Goal: Task Accomplishment & Management: Use online tool/utility

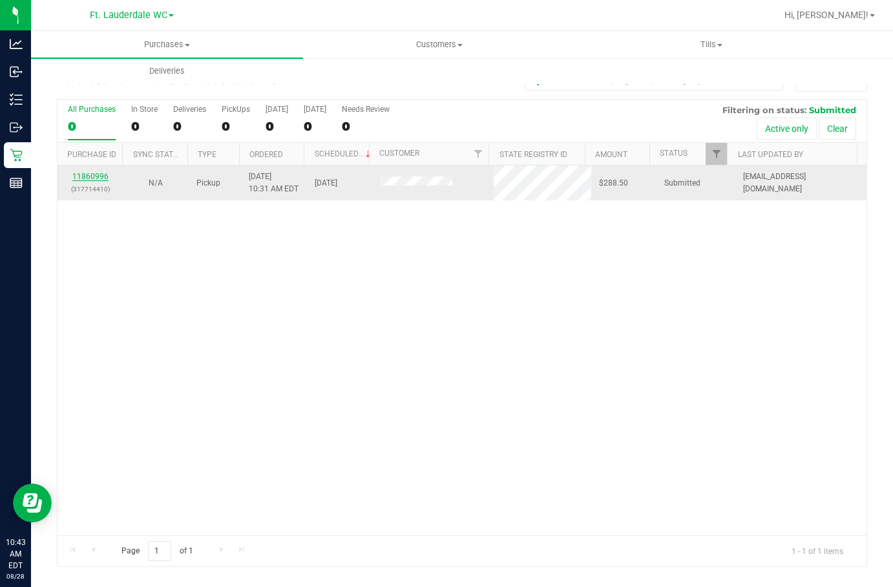
click at [92, 175] on link "11860996" at bounding box center [90, 176] width 36 height 9
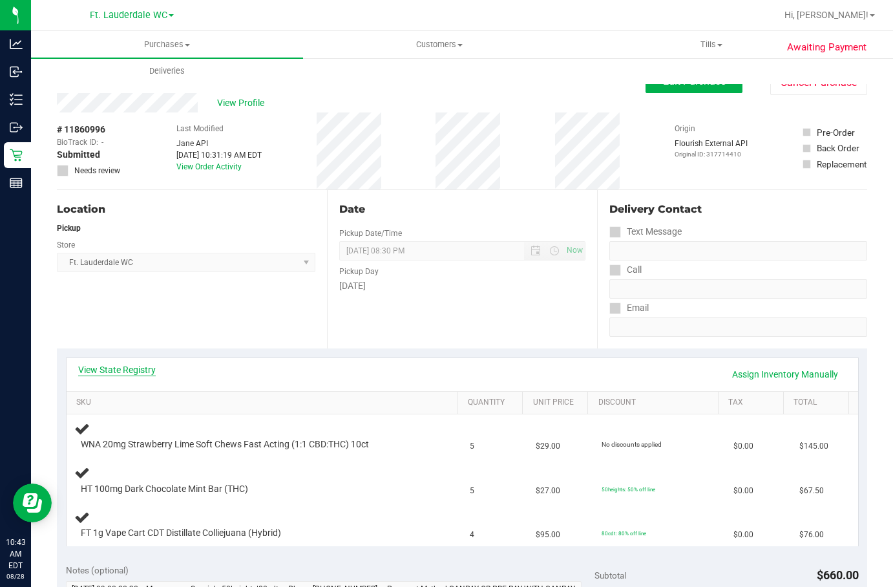
click at [150, 370] on link "View State Registry" at bounding box center [117, 369] width 78 height 13
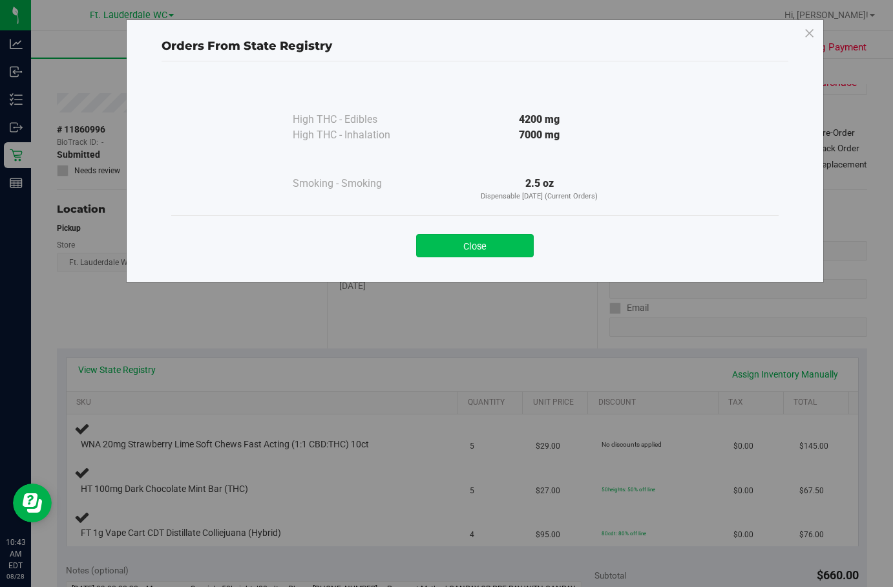
click at [498, 236] on button "Close" at bounding box center [475, 245] width 118 height 23
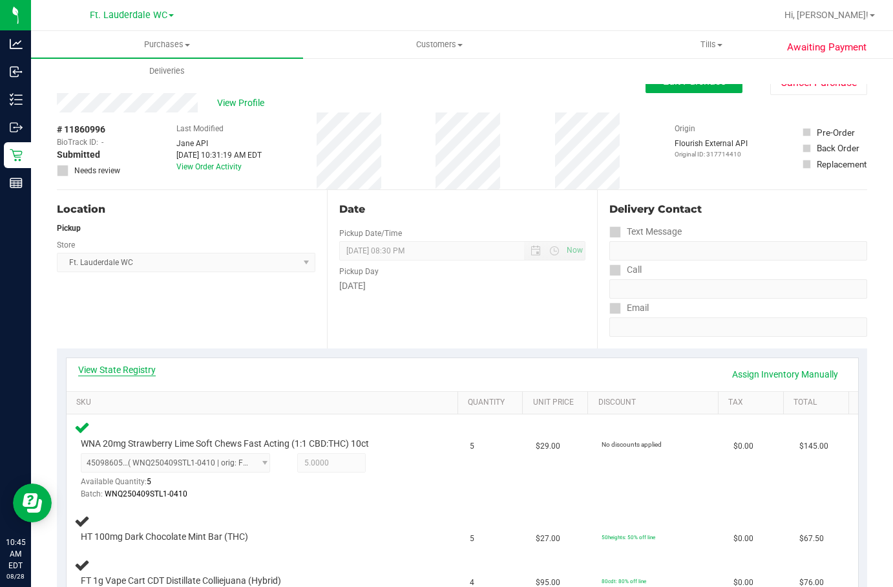
click at [151, 370] on link "View State Registry" at bounding box center [117, 369] width 78 height 13
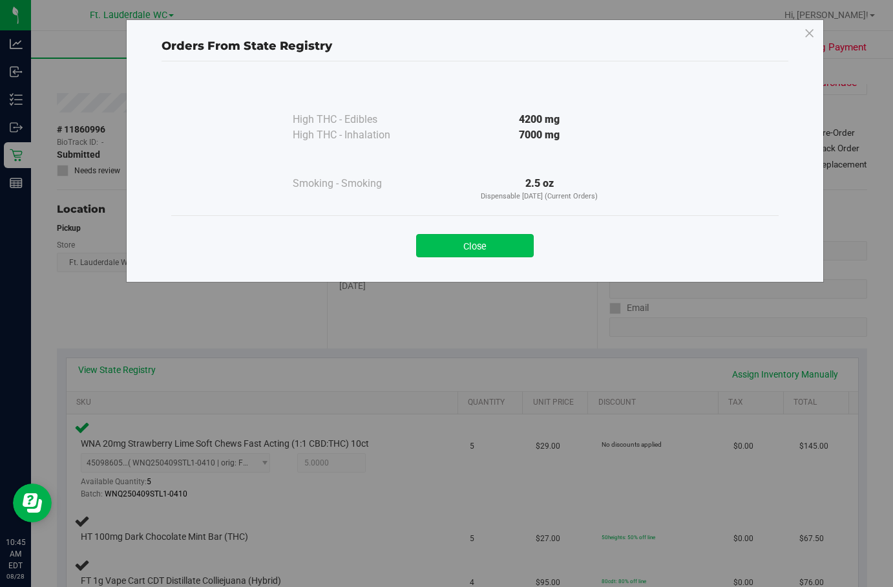
click at [473, 235] on button "Close" at bounding box center [475, 245] width 118 height 23
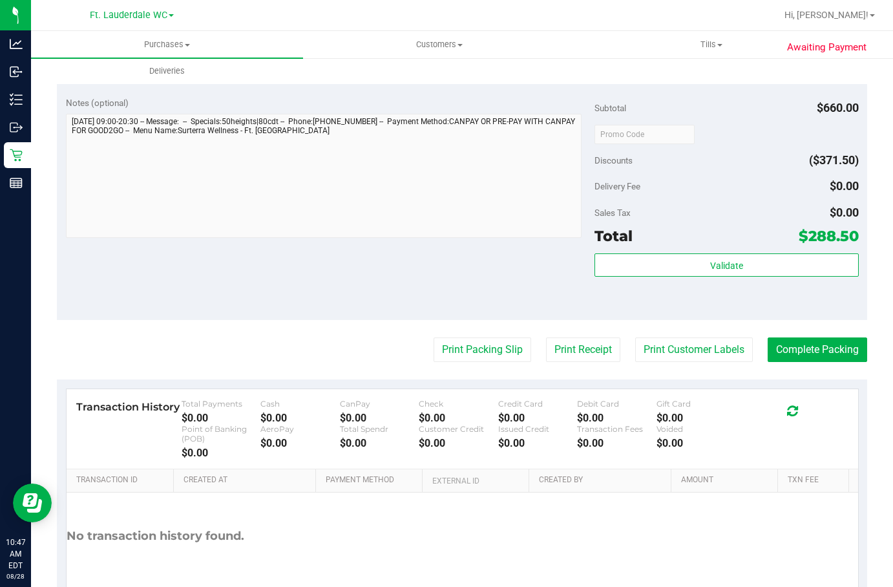
scroll to position [613, 0]
click at [708, 291] on div "Validate" at bounding box center [726, 281] width 264 height 58
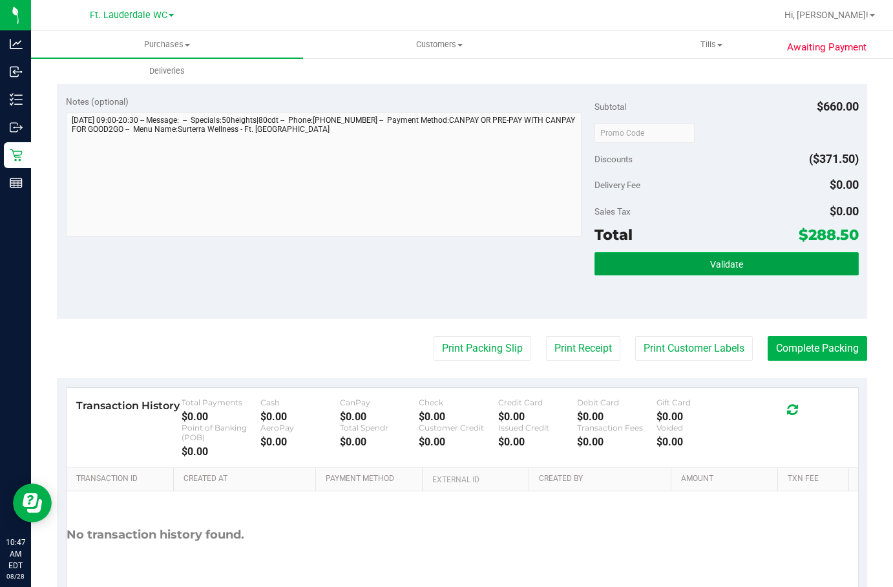
click at [693, 269] on button "Validate" at bounding box center [726, 263] width 264 height 23
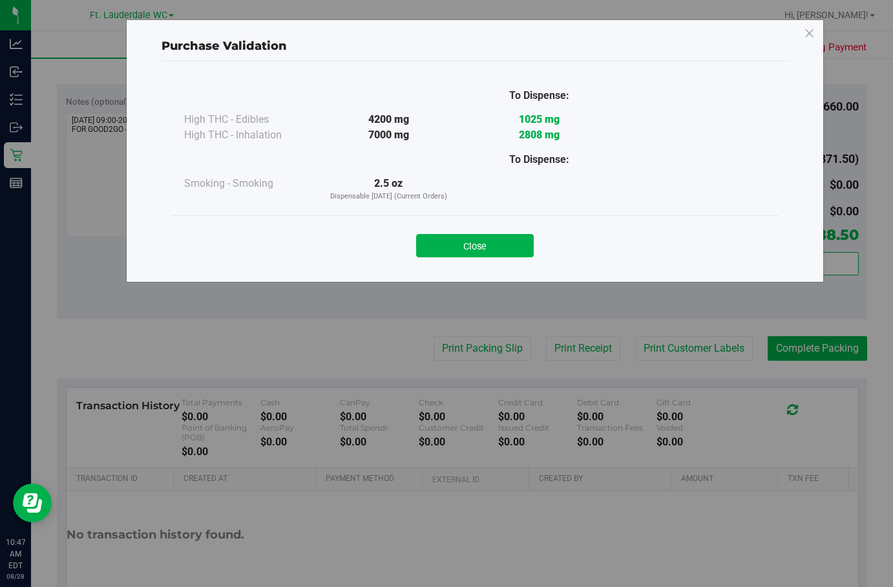
click at [462, 224] on div "Close" at bounding box center [474, 241] width 607 height 52
click at [495, 341] on div "Purchase Validation To Dispense: High THC - Edibles 4200 mg 1025 mg 2808 mg" at bounding box center [451, 293] width 903 height 587
click at [496, 256] on button "Close" at bounding box center [475, 245] width 118 height 23
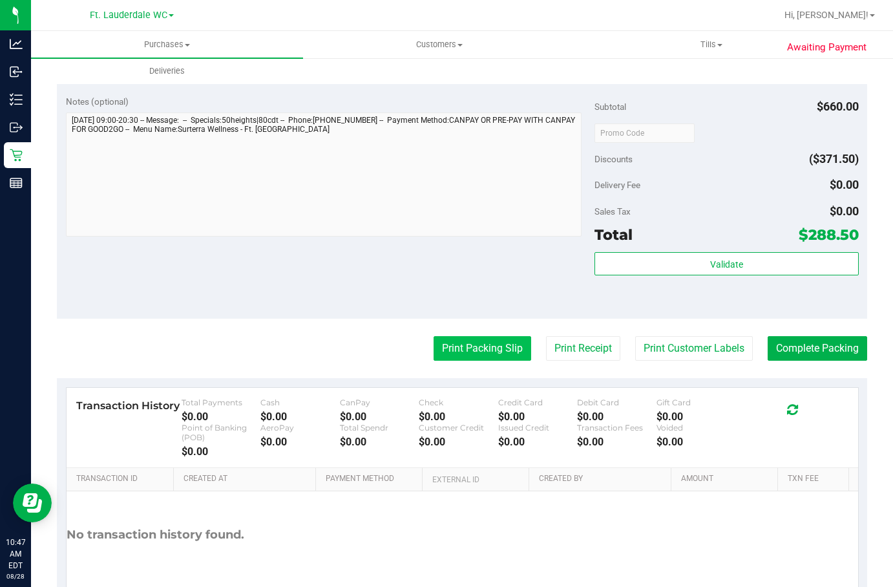
click at [491, 354] on button "Print Packing Slip" at bounding box center [482, 348] width 98 height 25
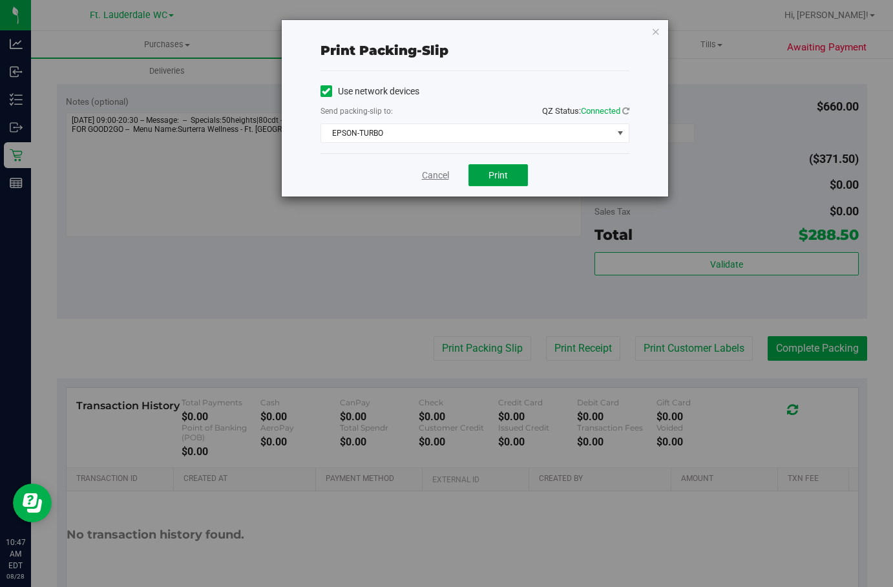
click at [488, 177] on span "Print" at bounding box center [497, 175] width 19 height 10
click at [428, 177] on link "Cancel" at bounding box center [435, 176] width 27 height 14
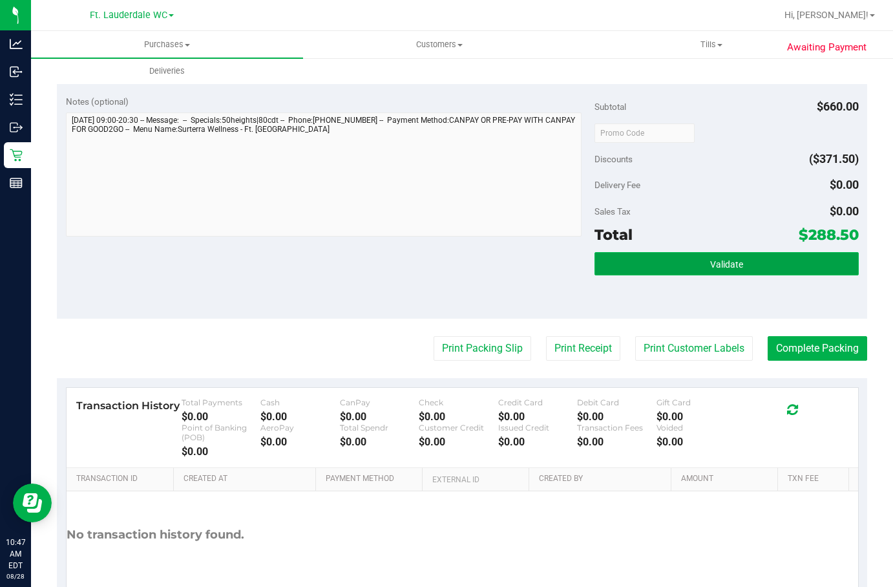
click at [684, 256] on button "Validate" at bounding box center [726, 263] width 264 height 23
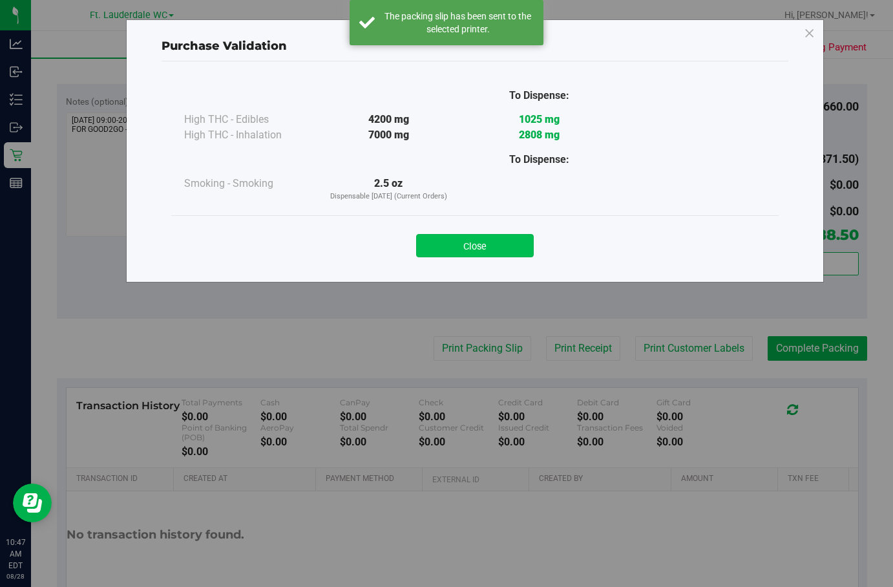
click at [484, 252] on button "Close" at bounding box center [475, 245] width 118 height 23
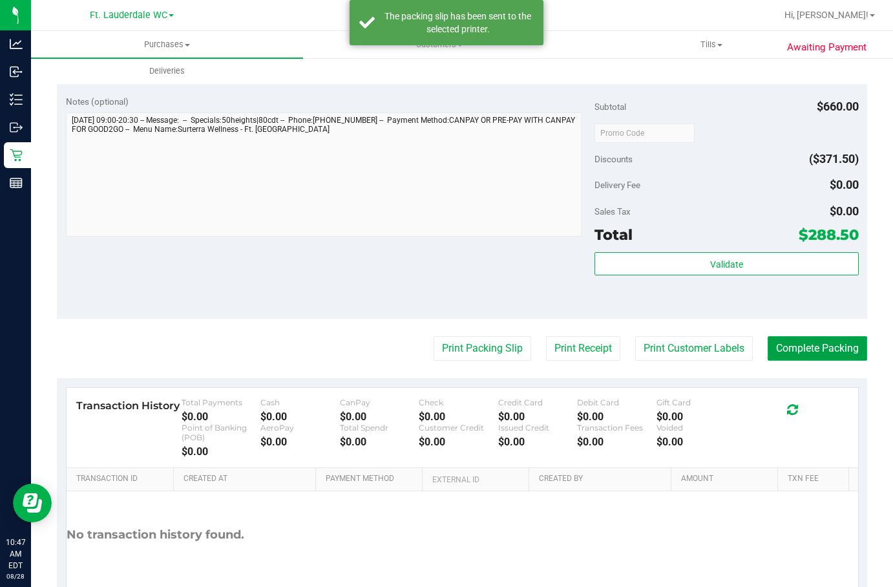
click at [824, 360] on button "Complete Packing" at bounding box center [816, 348] width 99 height 25
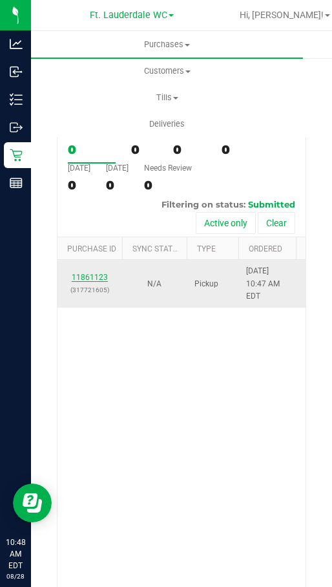
click at [81, 282] on link "11861123" at bounding box center [90, 277] width 36 height 9
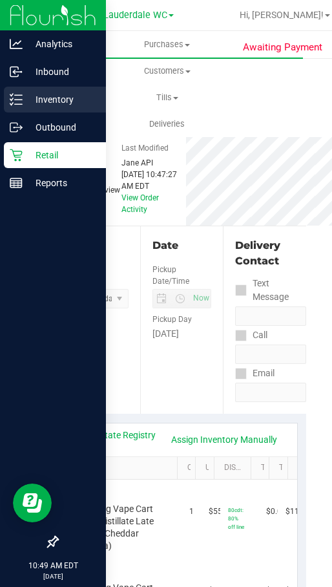
drag, startPoint x: 27, startPoint y: 101, endPoint x: 18, endPoint y: 101, distance: 9.1
click at [27, 101] on p "Inventory" at bounding box center [62, 100] width 78 height 16
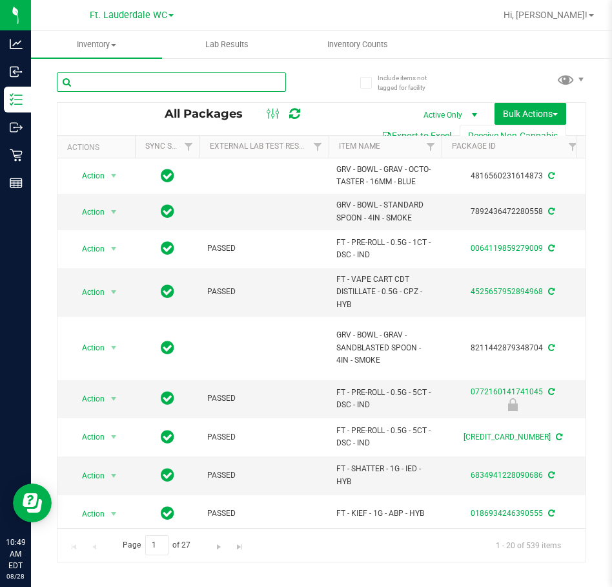
click at [128, 87] on input "text" at bounding box center [171, 81] width 229 height 19
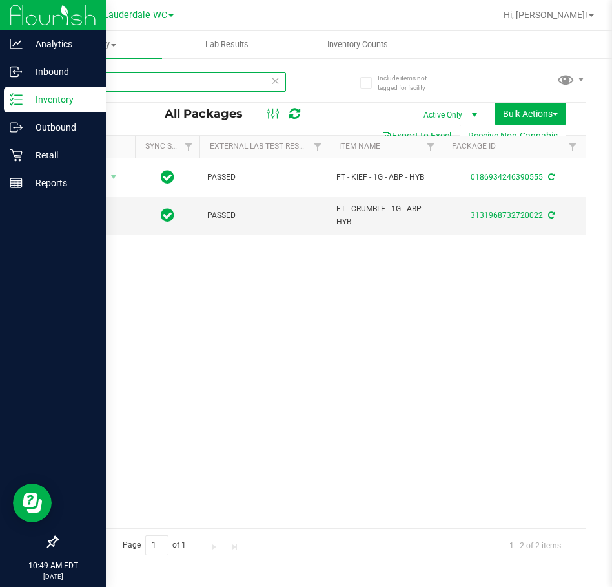
type input "1g - abp"
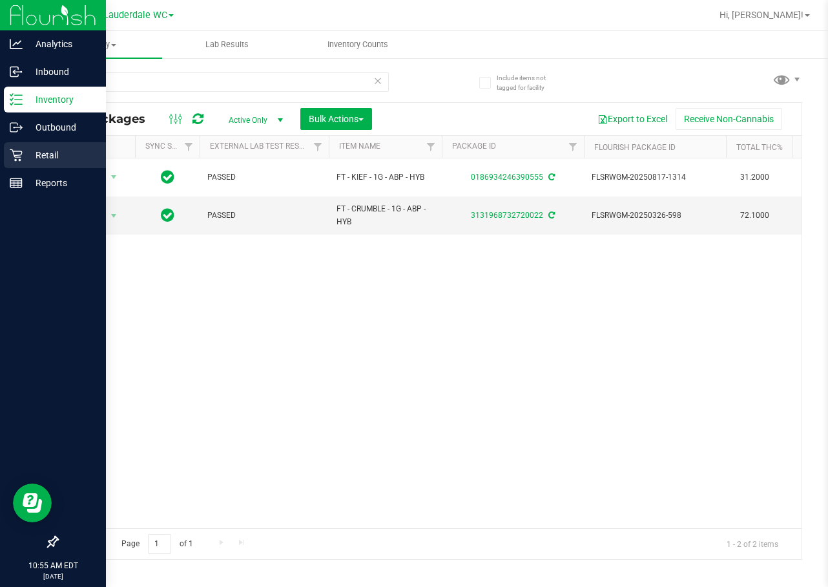
click at [28, 153] on p "Retail" at bounding box center [62, 155] width 78 height 16
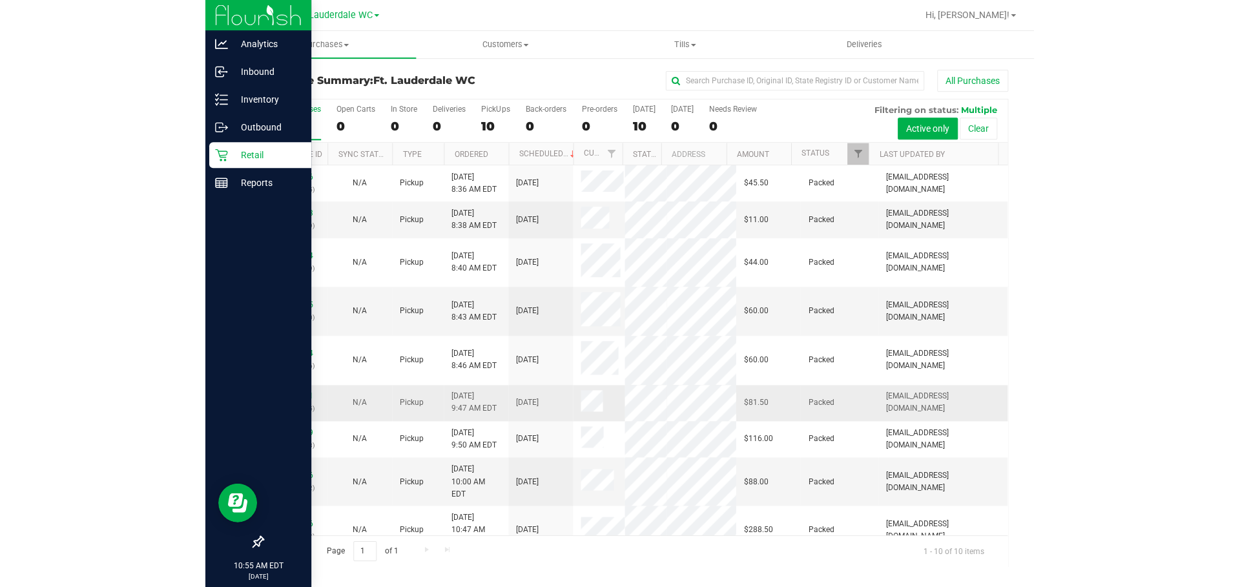
scroll to position [25, 0]
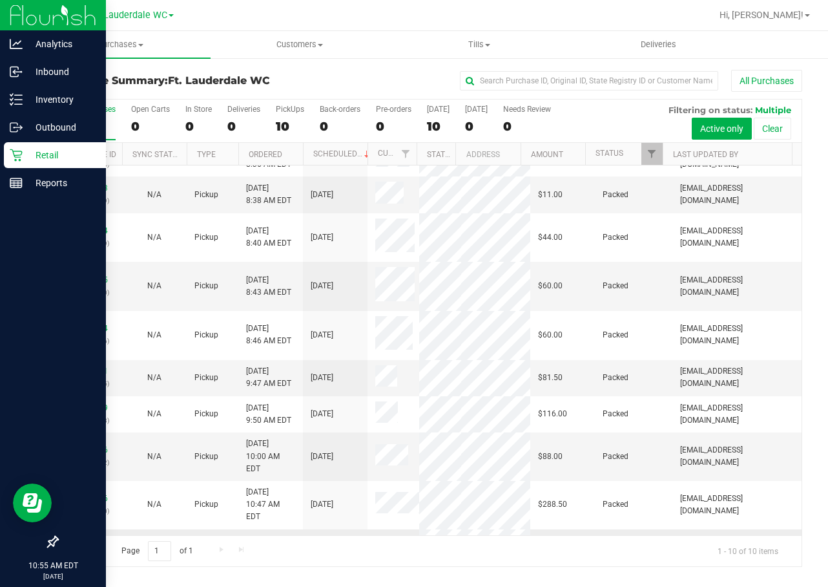
click at [83, 541] on link "11861123" at bounding box center [90, 545] width 36 height 9
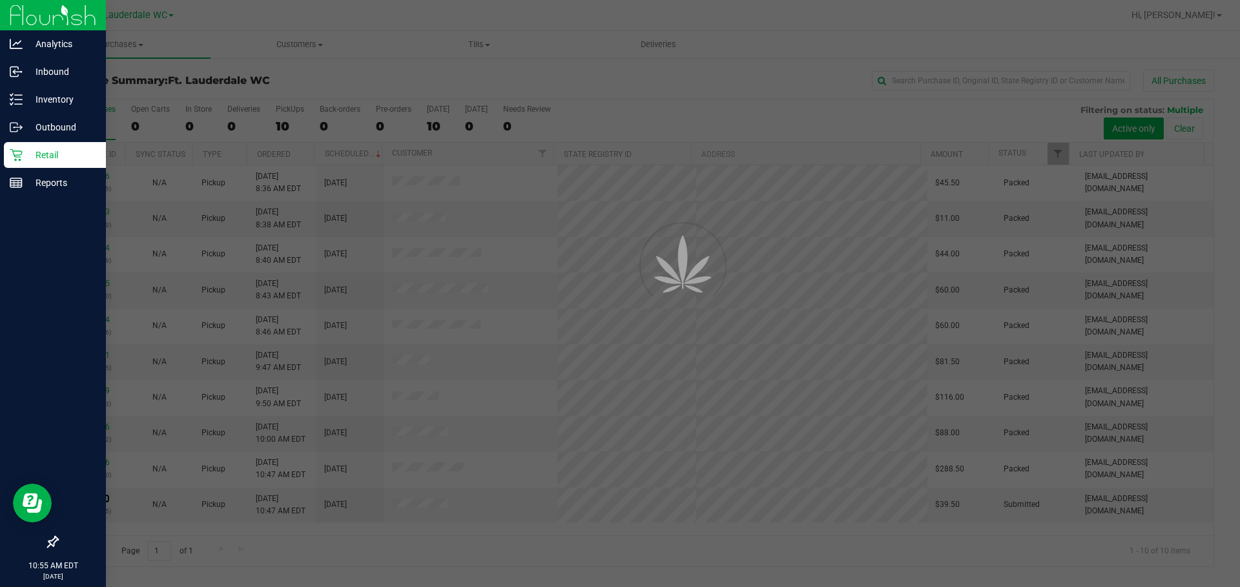
scroll to position [0, 0]
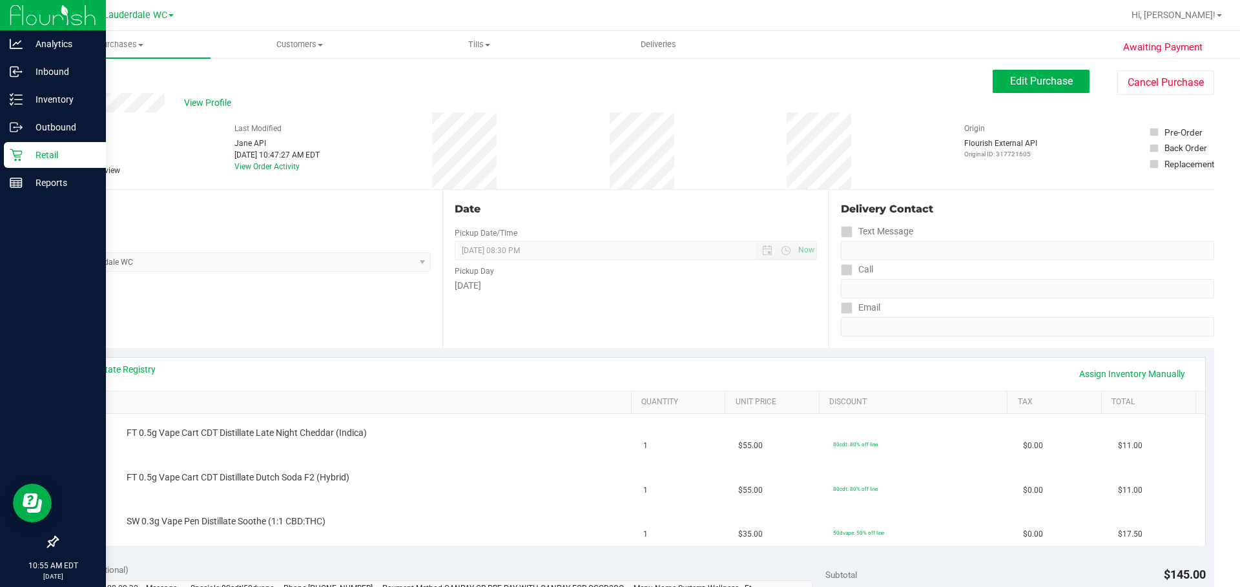
click at [599, 318] on div "Date Pickup Date/Time 08/28/2025 Now 08/28/2025 08:30 PM Now Pickup Day Thursday" at bounding box center [636, 269] width 386 height 158
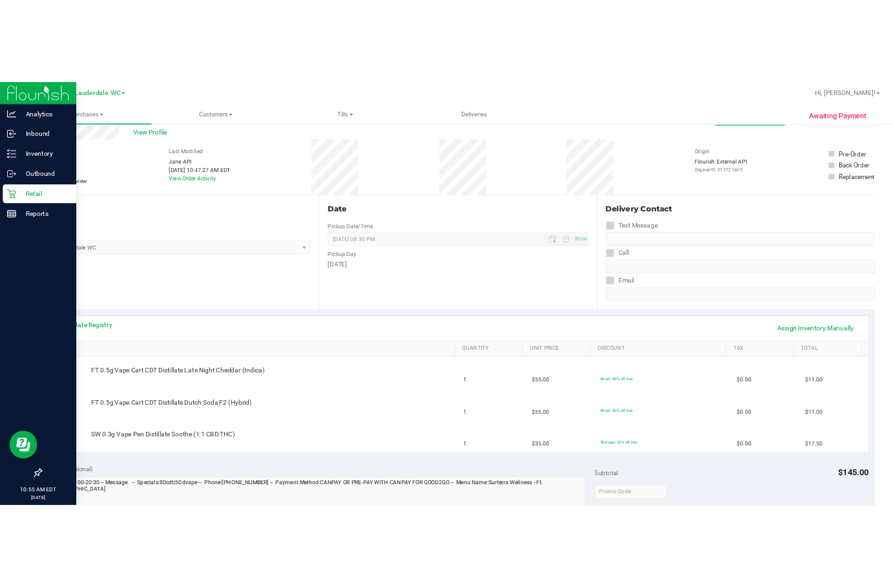
scroll to position [65, 0]
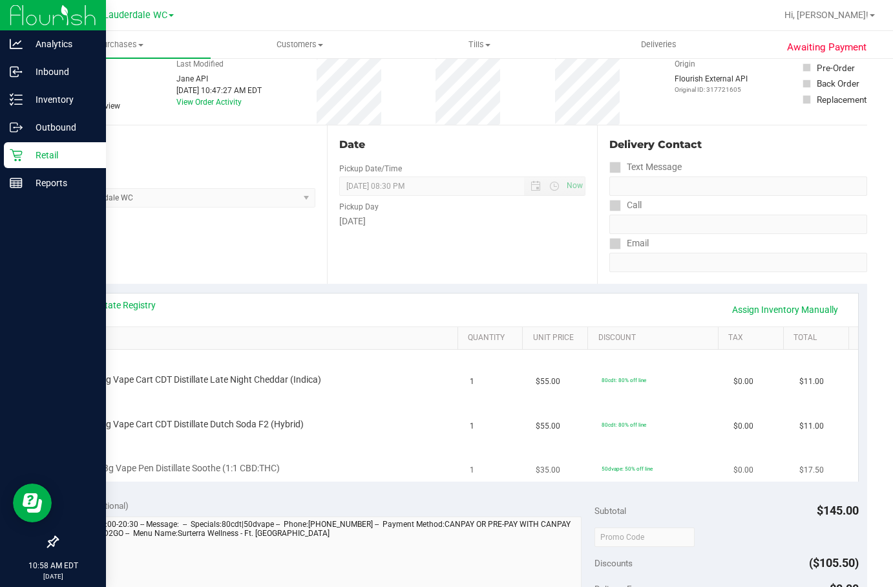
click at [641, 456] on td "50dvape: 50% off line" at bounding box center [660, 459] width 132 height 43
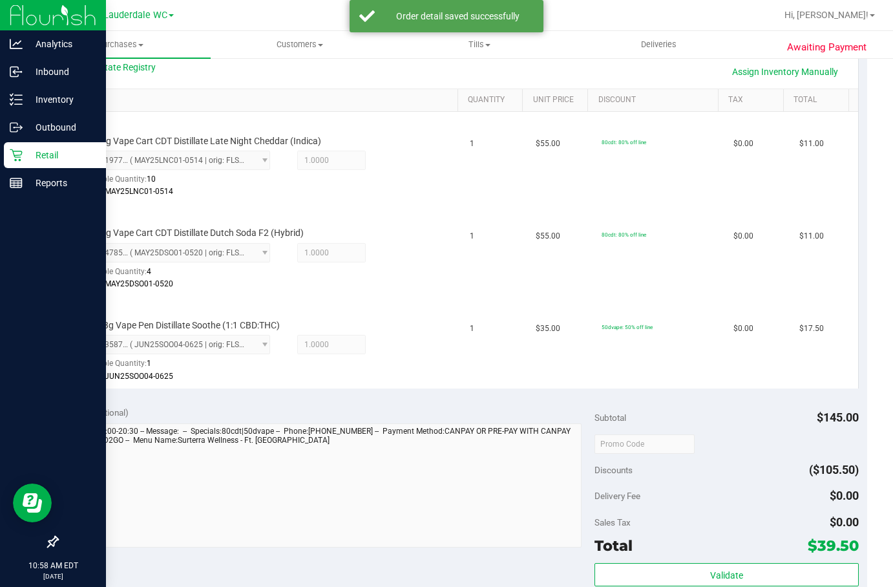
scroll to position [503, 0]
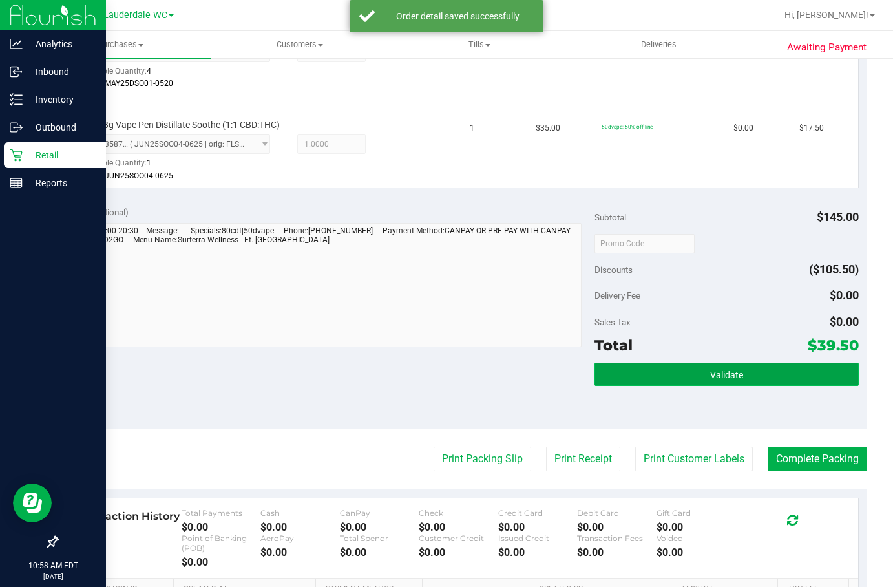
click at [718, 381] on button "Validate" at bounding box center [726, 373] width 264 height 23
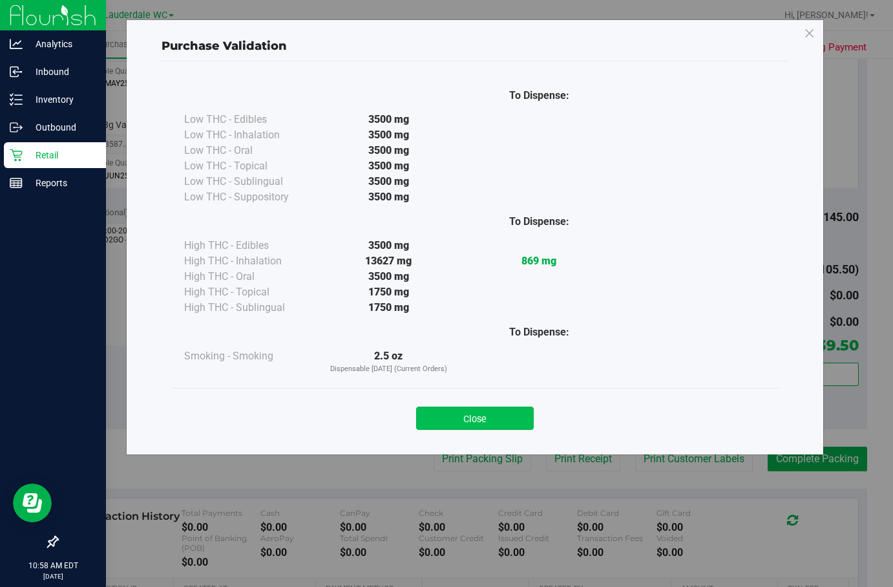
click at [506, 410] on button "Close" at bounding box center [475, 417] width 118 height 23
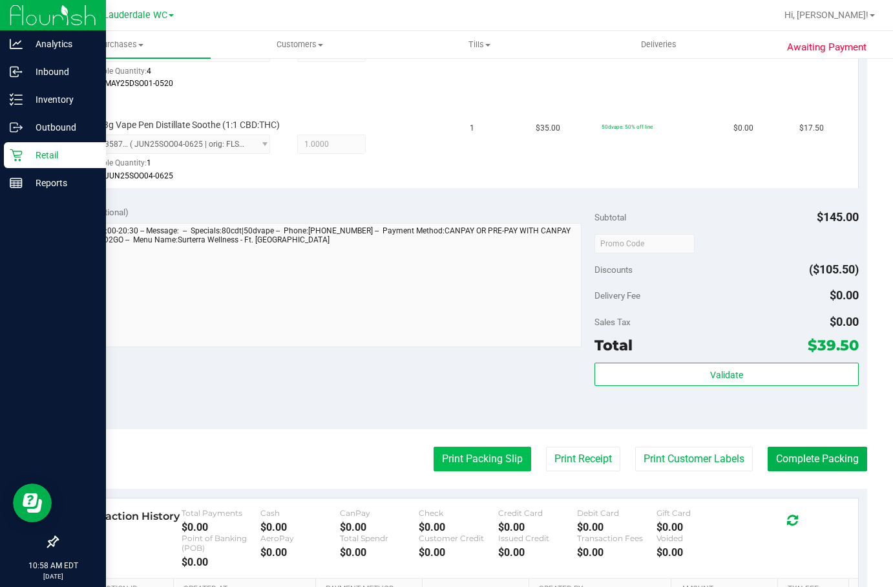
click at [488, 463] on button "Print Packing Slip" at bounding box center [482, 458] width 98 height 25
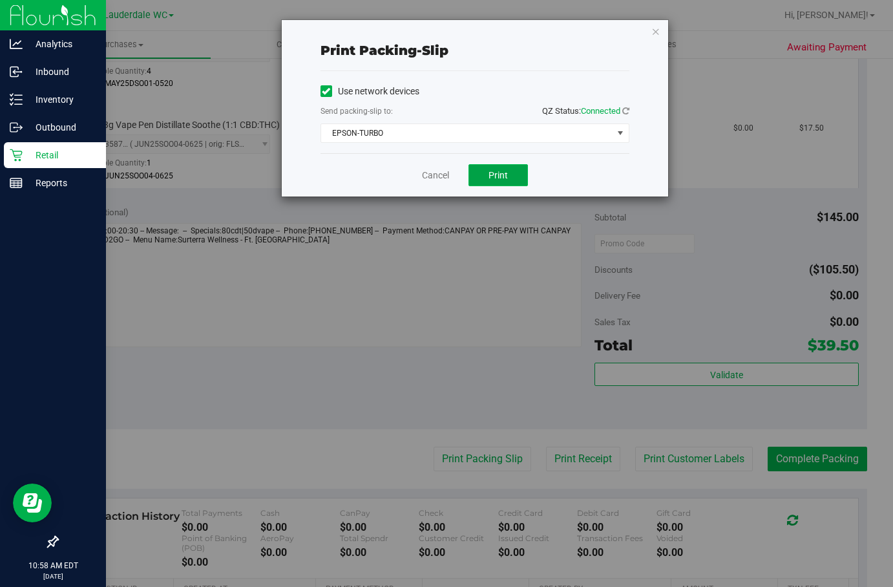
click at [508, 179] on button "Print" at bounding box center [497, 175] width 59 height 22
click at [441, 180] on link "Cancel" at bounding box center [435, 176] width 27 height 14
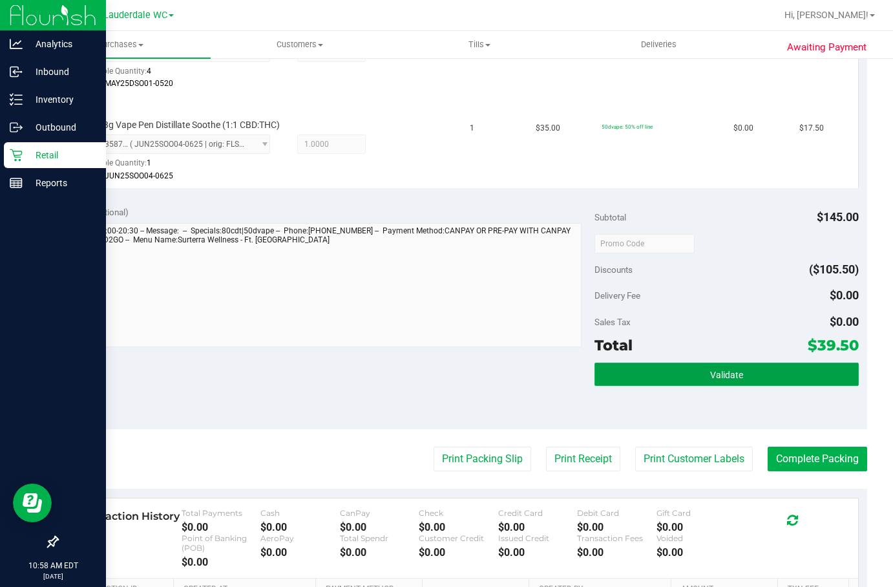
click at [685, 385] on button "Validate" at bounding box center [726, 373] width 264 height 23
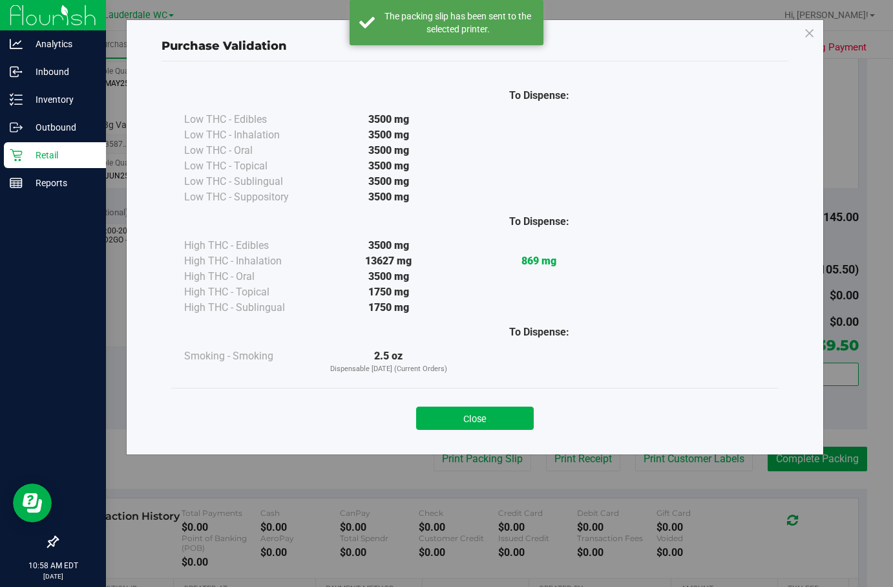
click at [466, 391] on div "Close" at bounding box center [474, 414] width 607 height 52
click at [511, 421] on button "Close" at bounding box center [475, 417] width 118 height 23
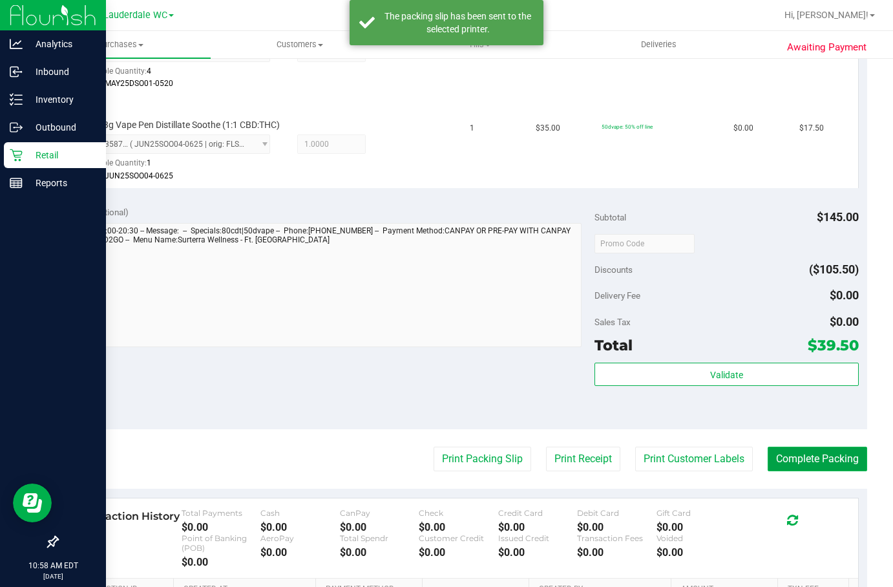
click at [815, 464] on button "Complete Packing" at bounding box center [816, 458] width 99 height 25
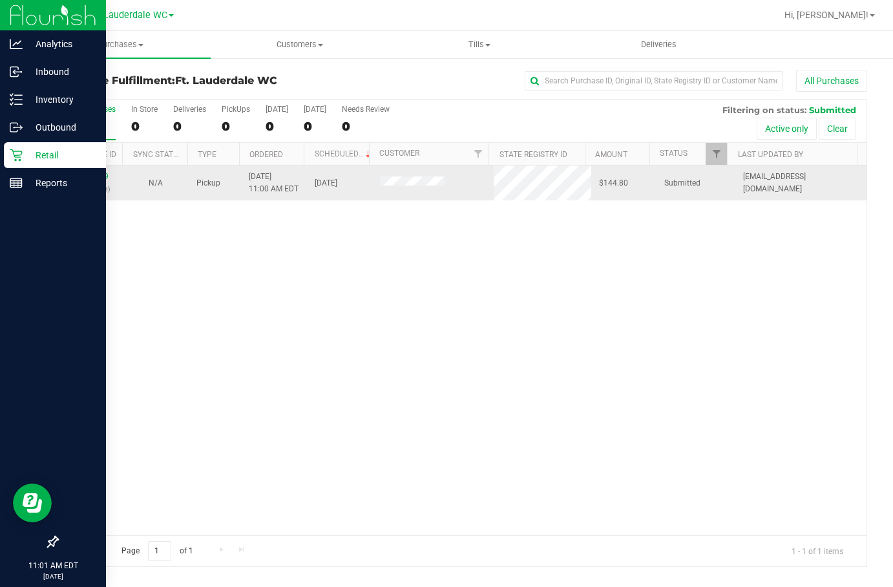
click at [96, 171] on div "11861229 (317727746)" at bounding box center [90, 183] width 50 height 25
click at [96, 173] on link "11861229" at bounding box center [90, 176] width 36 height 9
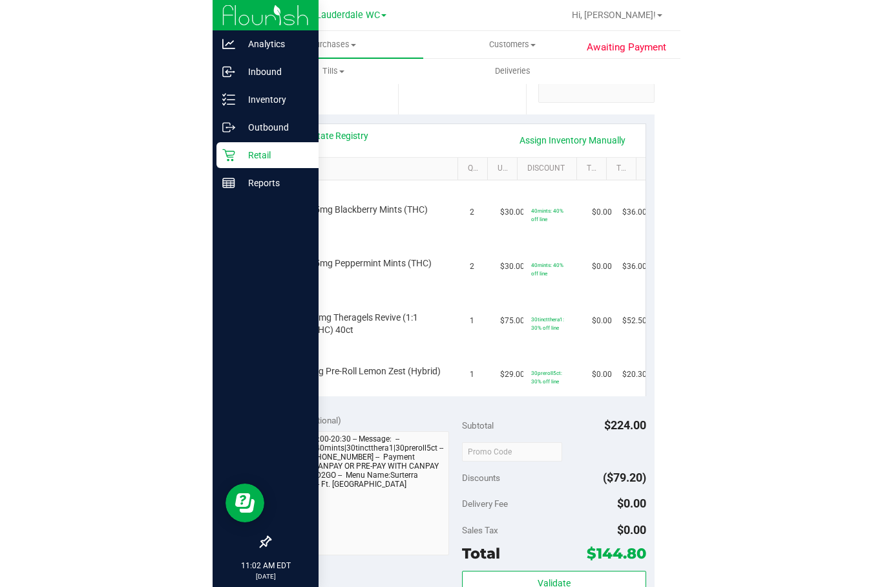
scroll to position [222, 0]
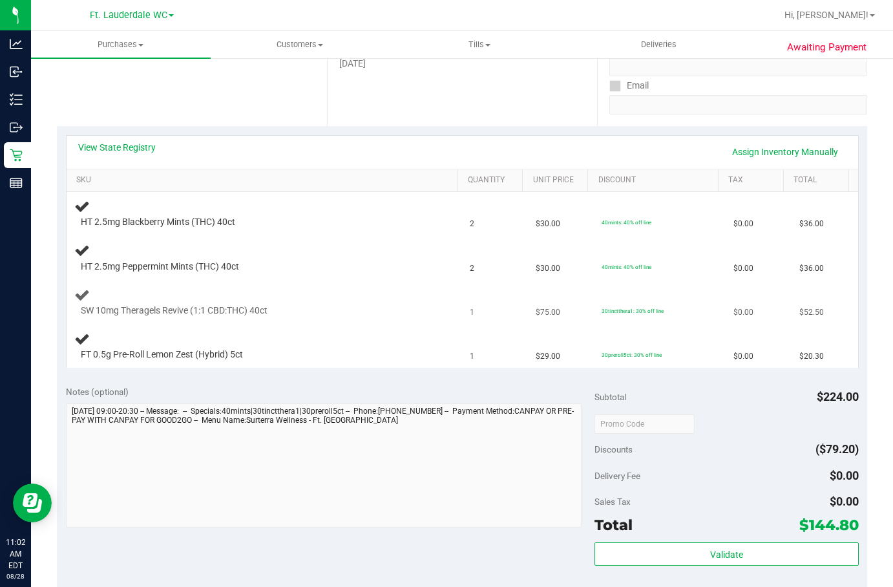
click at [472, 311] on td "1" at bounding box center [495, 302] width 66 height 44
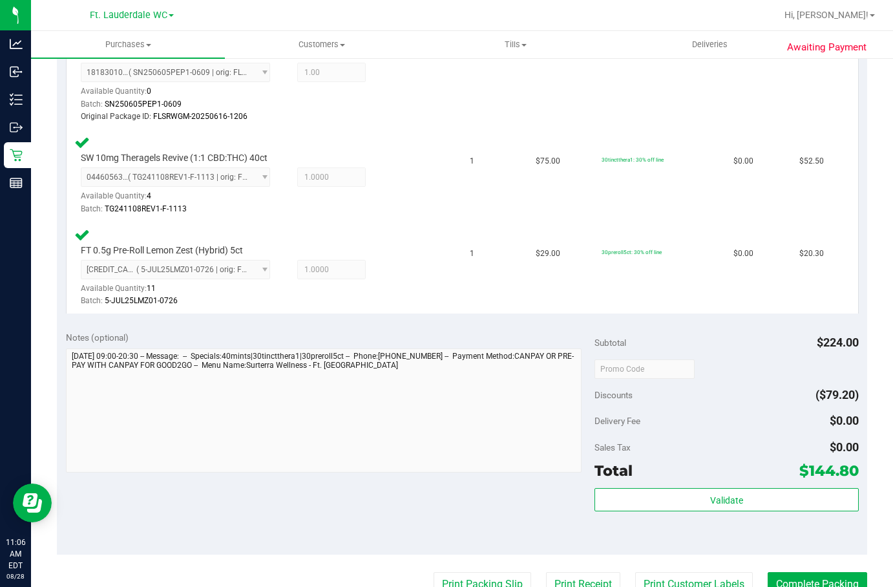
scroll to position [569, 0]
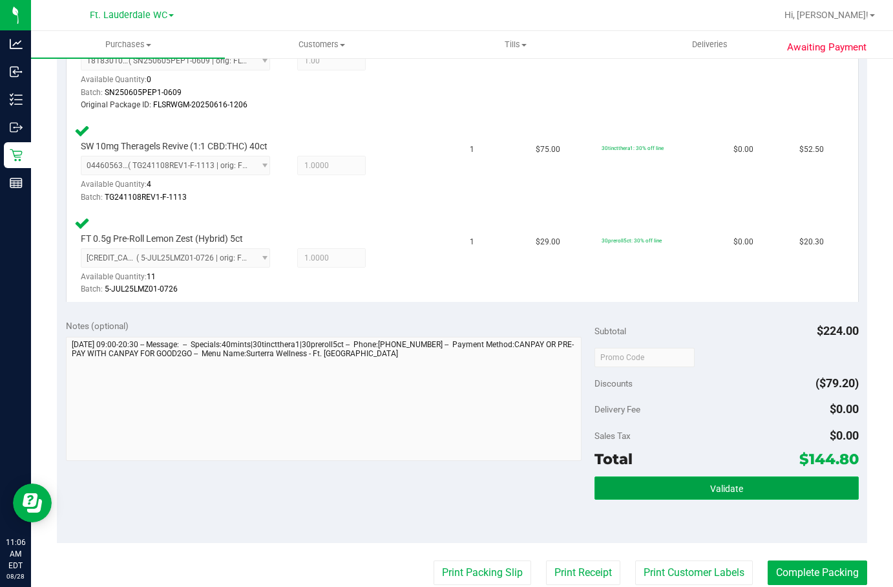
click at [710, 479] on button "Validate" at bounding box center [726, 487] width 264 height 23
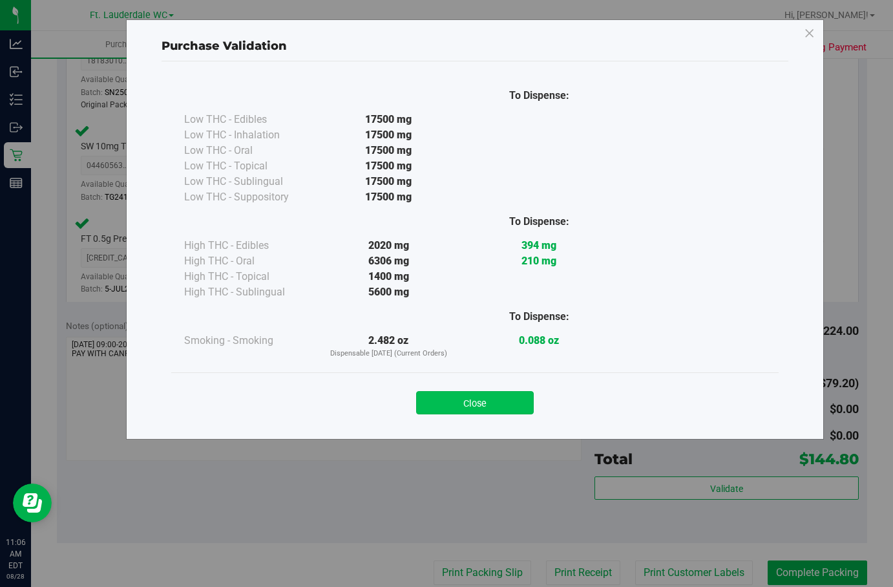
click at [490, 391] on button "Close" at bounding box center [475, 402] width 118 height 23
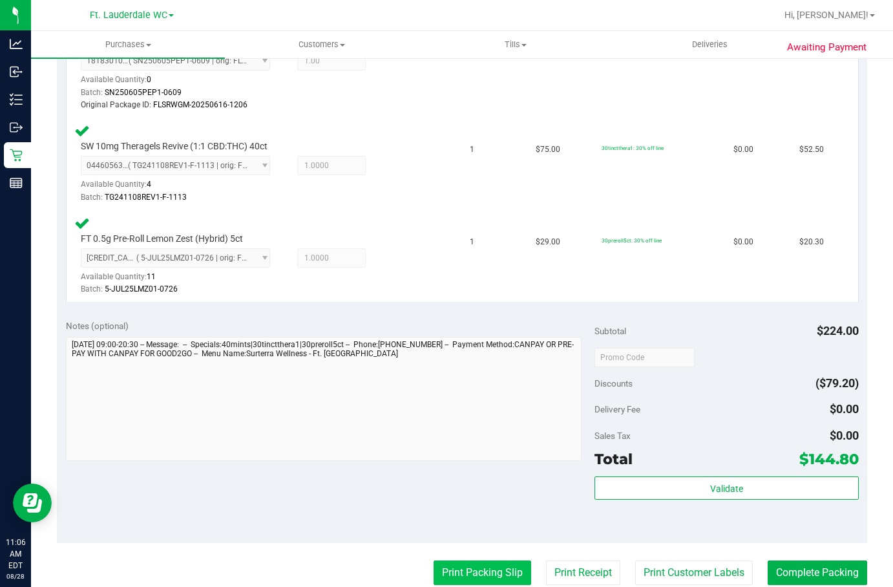
click at [488, 566] on button "Print Packing Slip" at bounding box center [482, 572] width 98 height 25
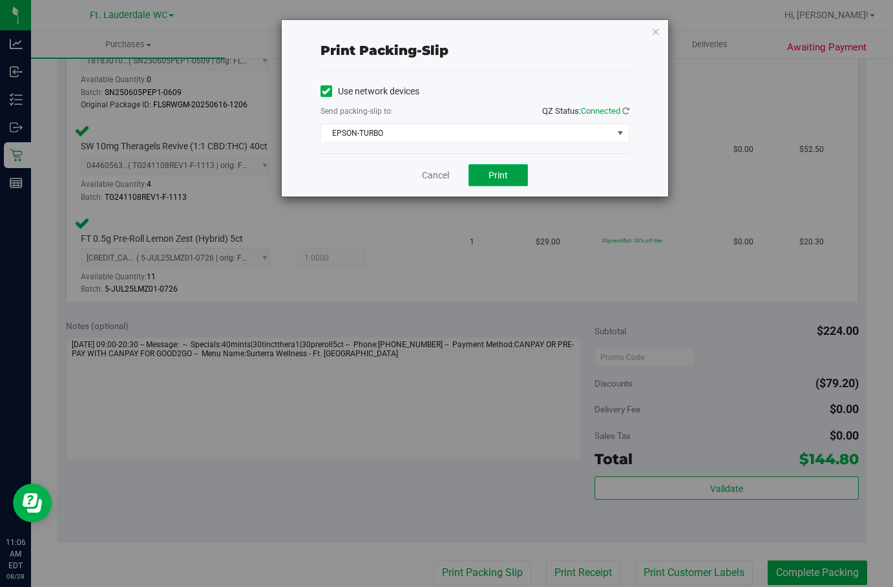
click at [488, 177] on button "Print" at bounding box center [497, 175] width 59 height 22
click at [422, 175] on link "Cancel" at bounding box center [435, 176] width 27 height 14
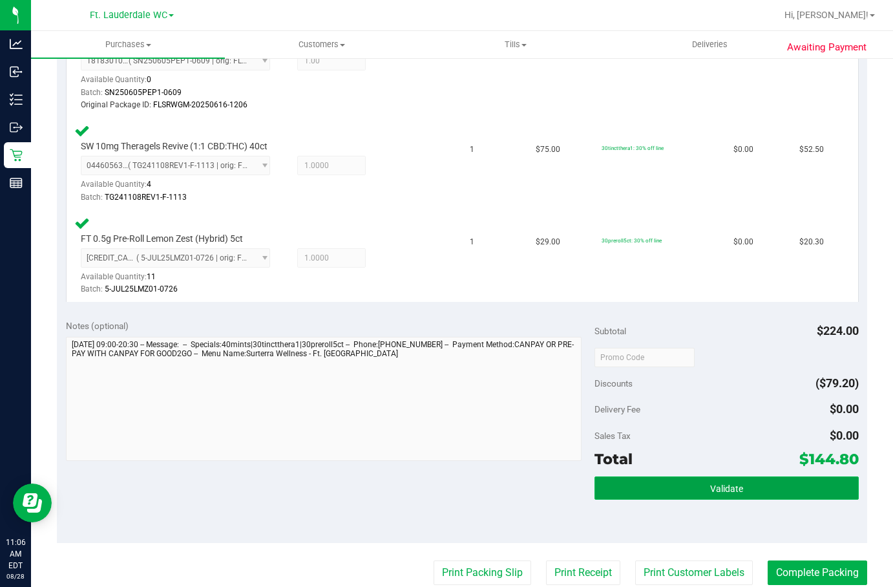
click at [671, 497] on button "Validate" at bounding box center [726, 487] width 264 height 23
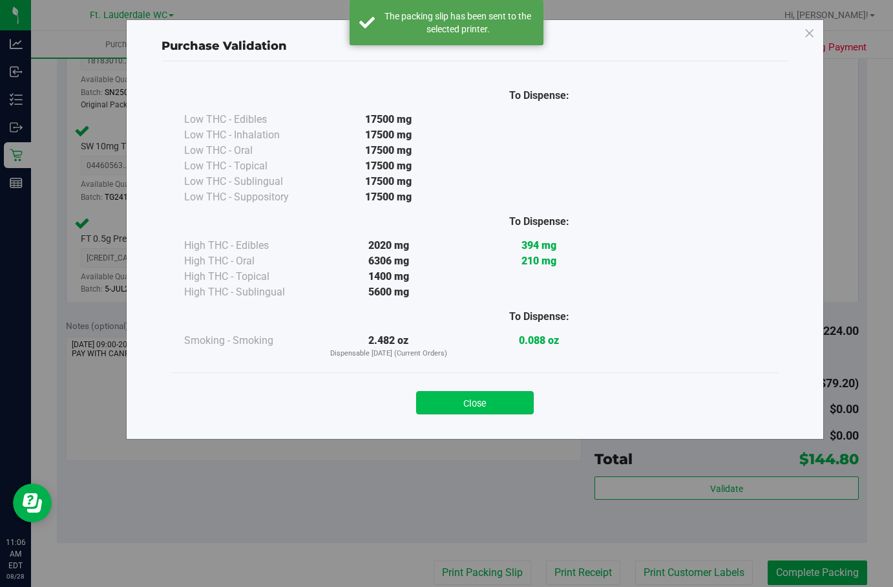
click at [489, 401] on button "Close" at bounding box center [475, 402] width 118 height 23
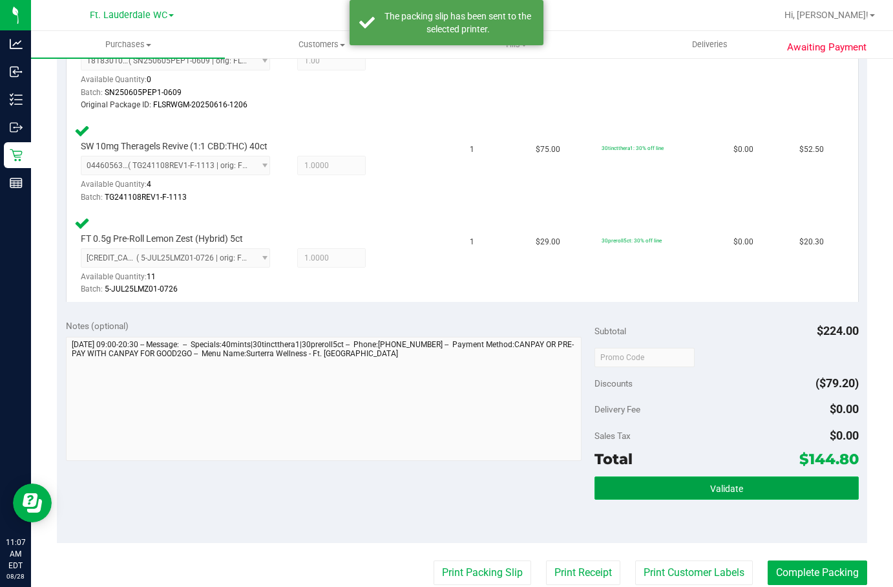
click at [710, 491] on span "Validate" at bounding box center [726, 488] width 33 height 10
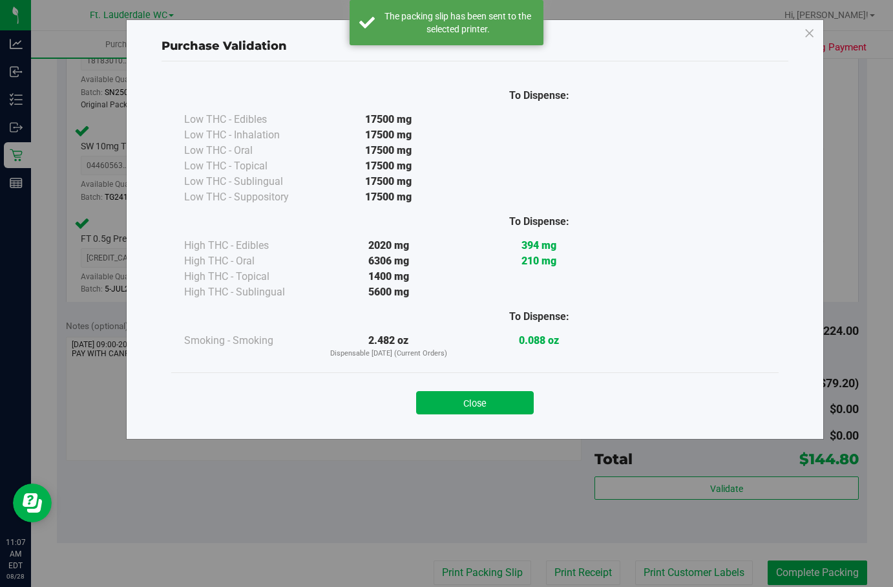
click at [453, 376] on div "Close" at bounding box center [474, 398] width 607 height 52
click at [496, 404] on button "Close" at bounding box center [475, 402] width 118 height 23
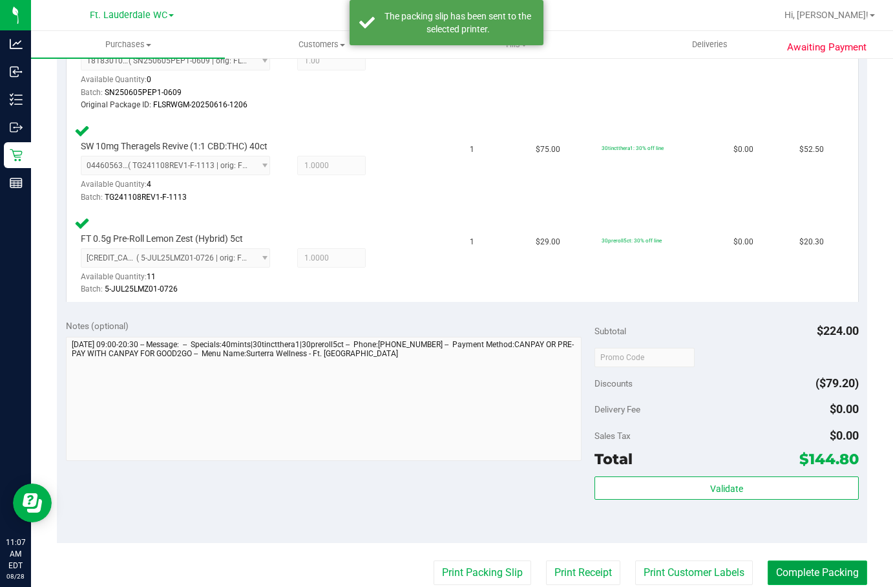
click at [809, 575] on button "Complete Packing" at bounding box center [816, 572] width 99 height 25
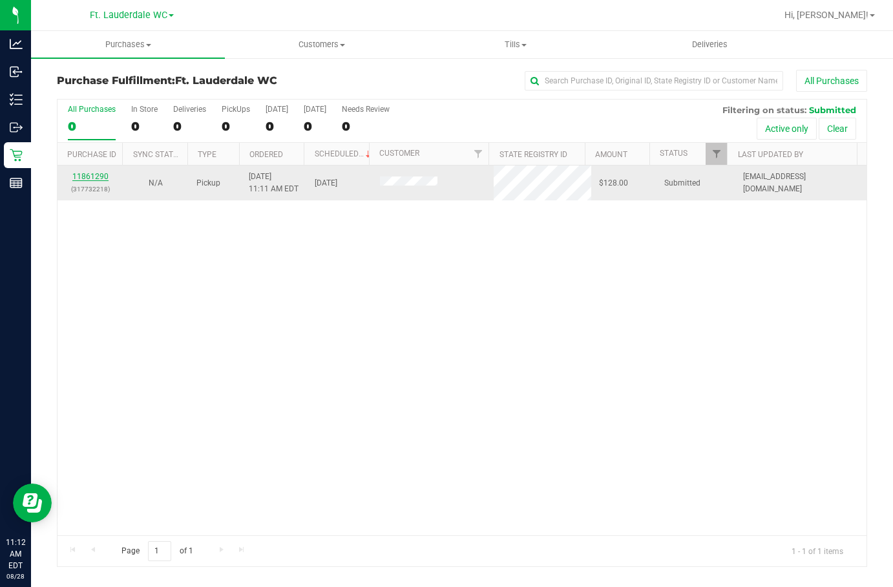
click at [83, 177] on link "11861290" at bounding box center [90, 176] width 36 height 9
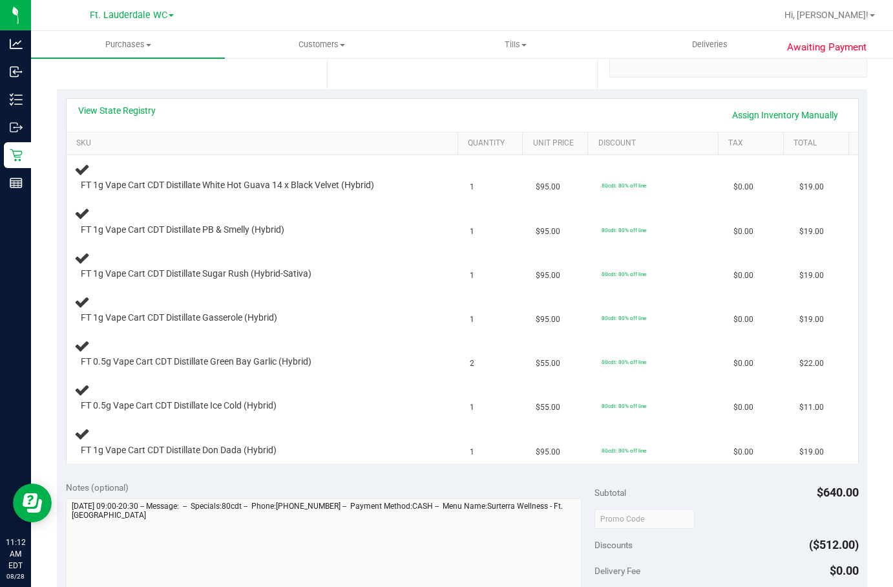
scroll to position [257, 0]
click at [128, 116] on link "View State Registry" at bounding box center [117, 112] width 78 height 13
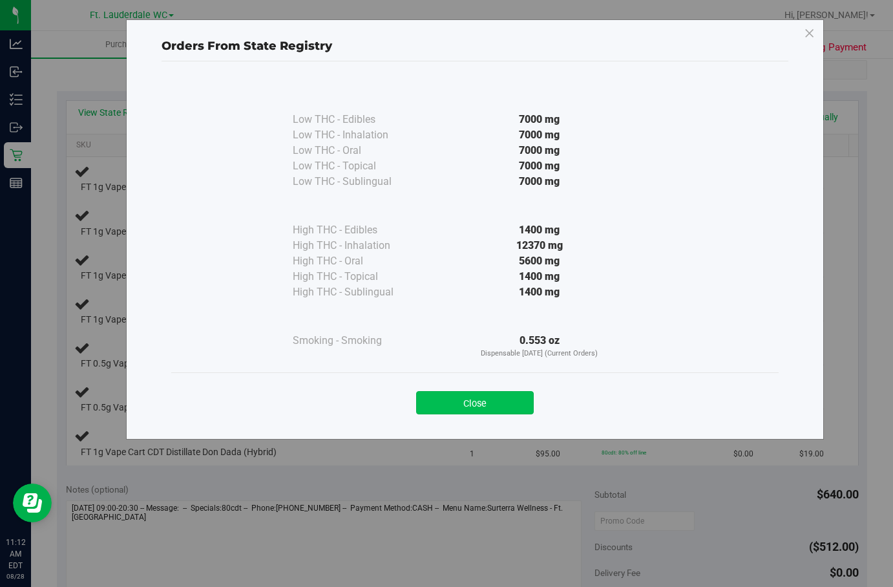
click at [482, 404] on button "Close" at bounding box center [475, 402] width 118 height 23
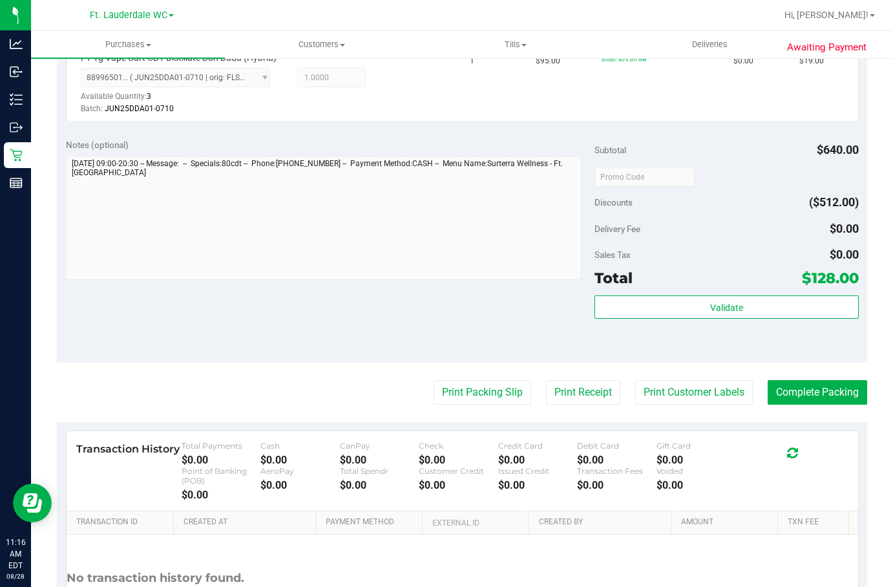
scroll to position [943, 0]
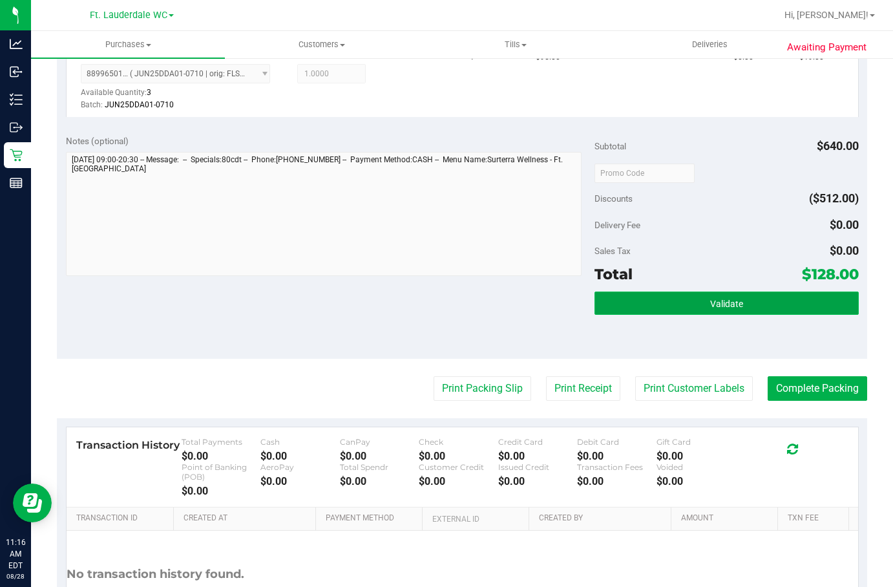
click at [731, 304] on span "Validate" at bounding box center [726, 303] width 33 height 10
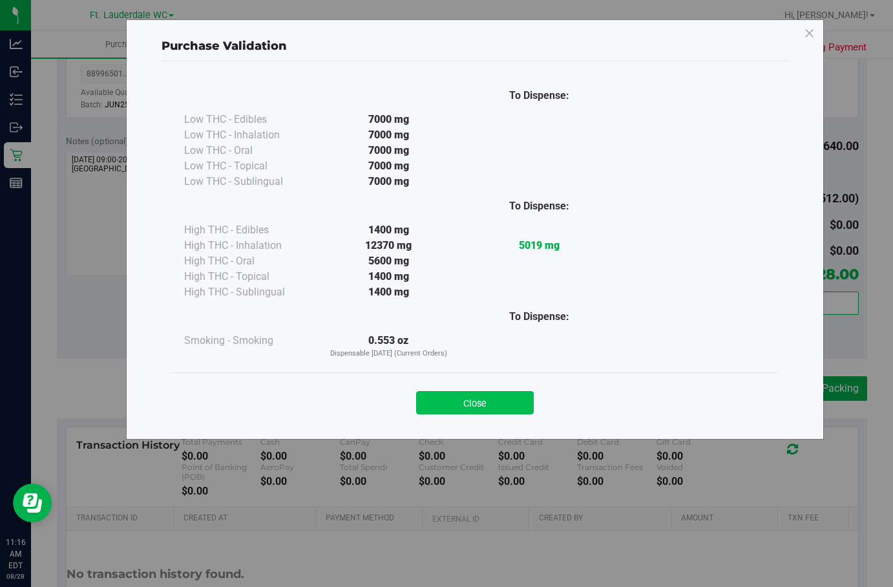
click at [467, 412] on button "Close" at bounding box center [475, 402] width 118 height 23
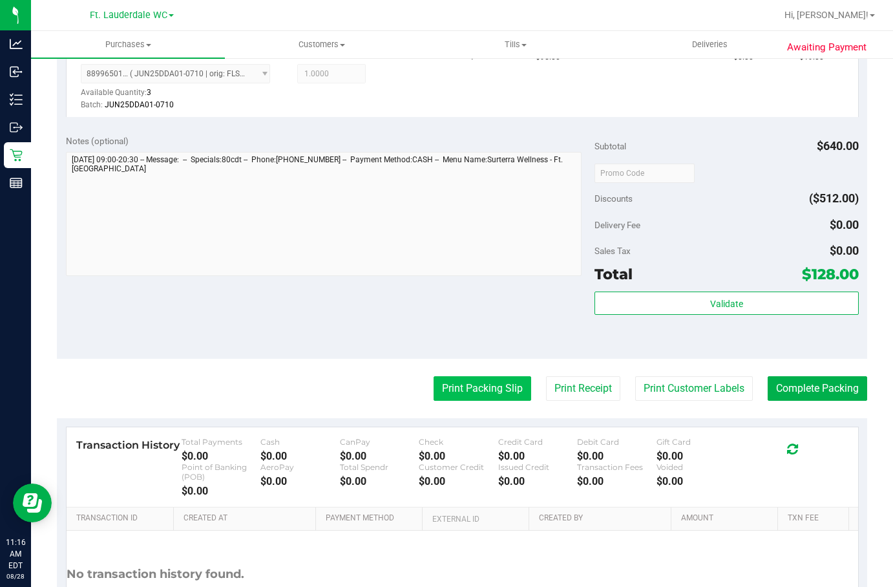
click at [471, 384] on button "Print Packing Slip" at bounding box center [482, 388] width 98 height 25
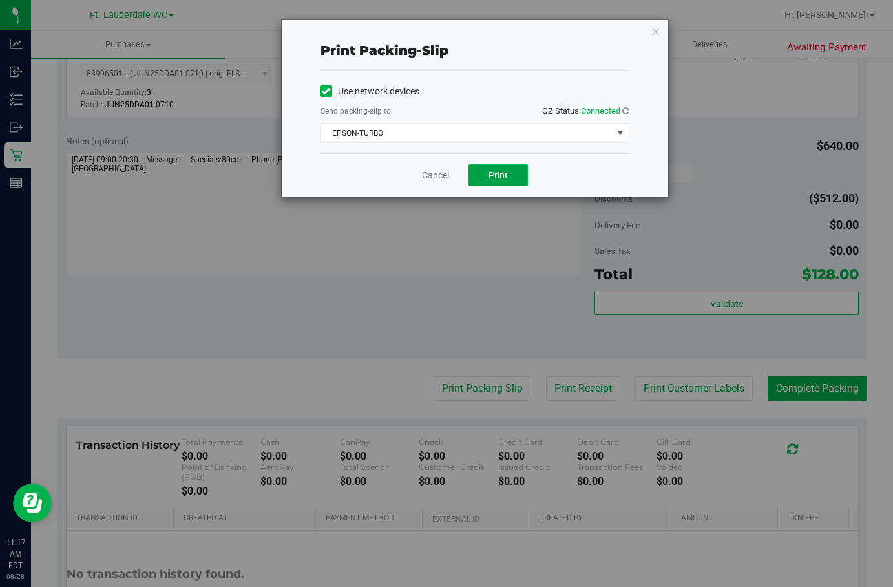
click at [499, 178] on span "Print" at bounding box center [497, 175] width 19 height 10
click at [419, 176] on link "Cancel" at bounding box center [429, 176] width 27 height 14
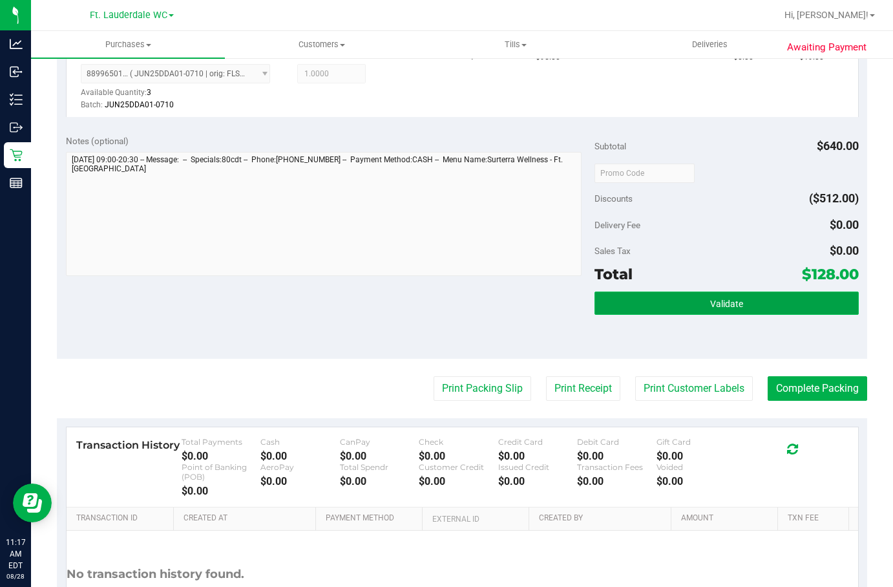
click at [692, 304] on button "Validate" at bounding box center [726, 302] width 264 height 23
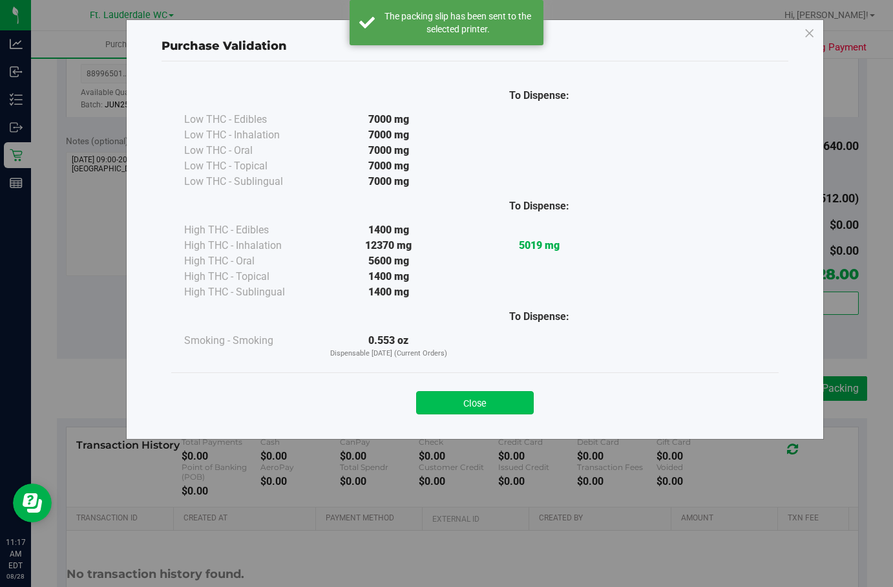
click at [503, 402] on button "Close" at bounding box center [475, 402] width 118 height 23
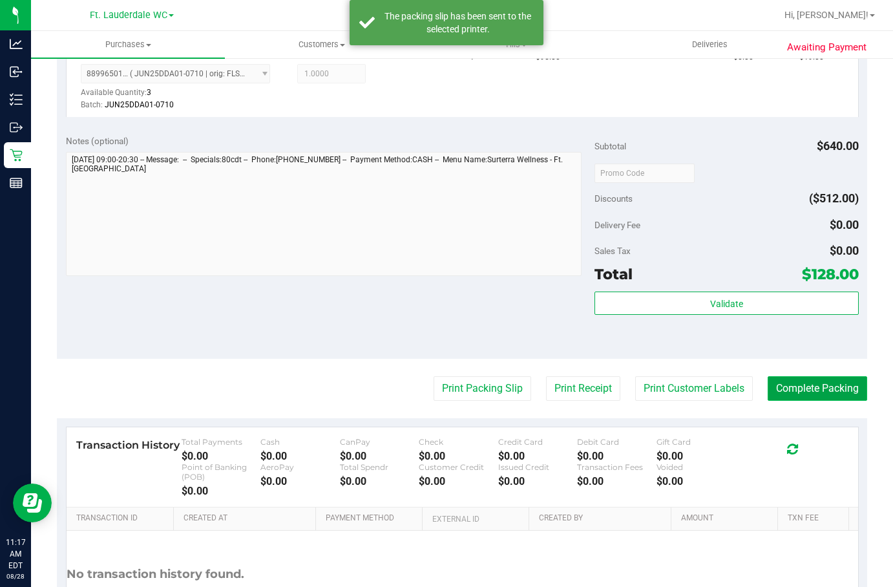
click at [806, 376] on button "Complete Packing" at bounding box center [816, 388] width 99 height 25
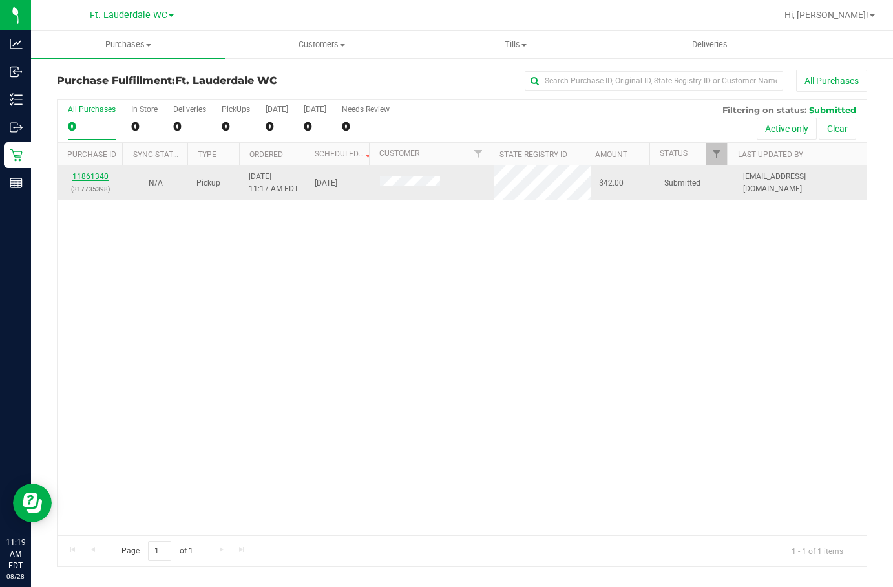
click at [79, 180] on link "11861340" at bounding box center [90, 176] width 36 height 9
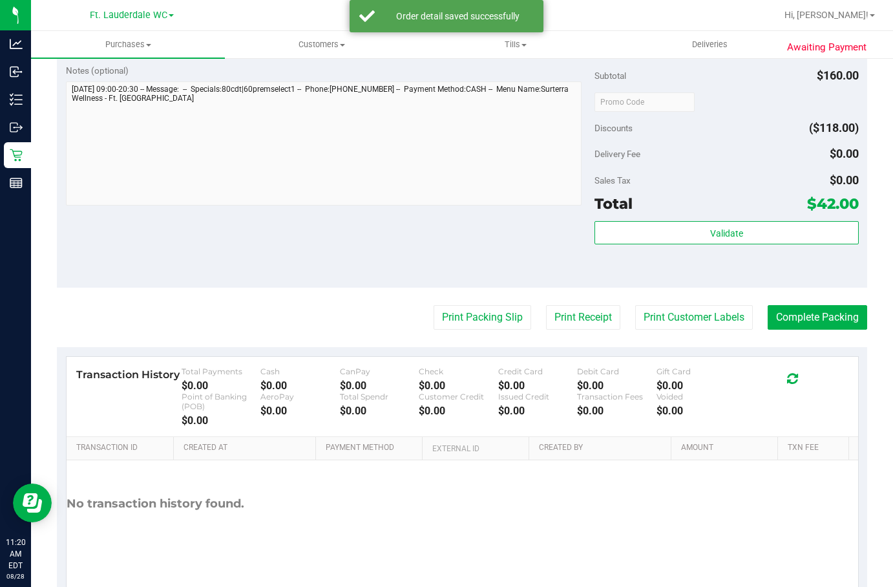
scroll to position [679, 0]
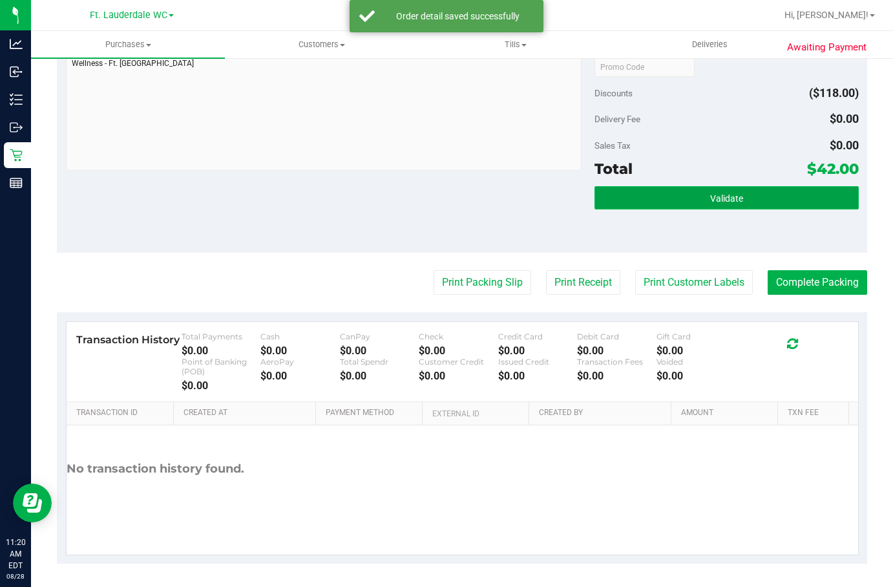
click at [710, 196] on span "Validate" at bounding box center [726, 198] width 33 height 10
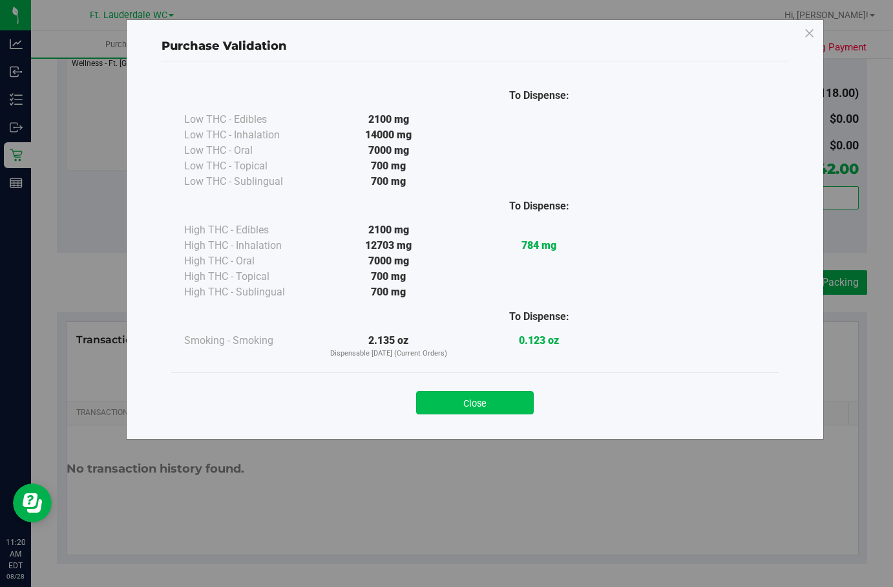
click at [499, 395] on button "Close" at bounding box center [475, 402] width 118 height 23
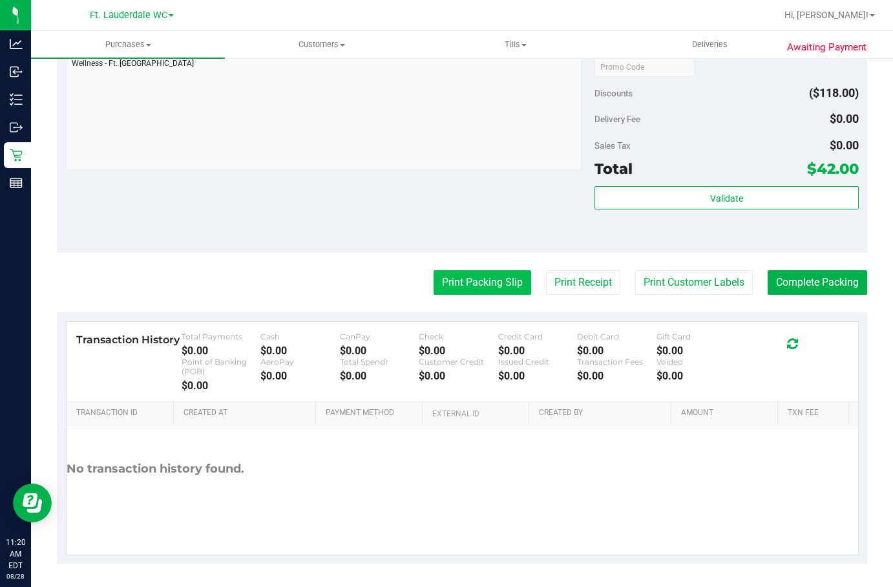
click at [484, 284] on button "Print Packing Slip" at bounding box center [482, 282] width 98 height 25
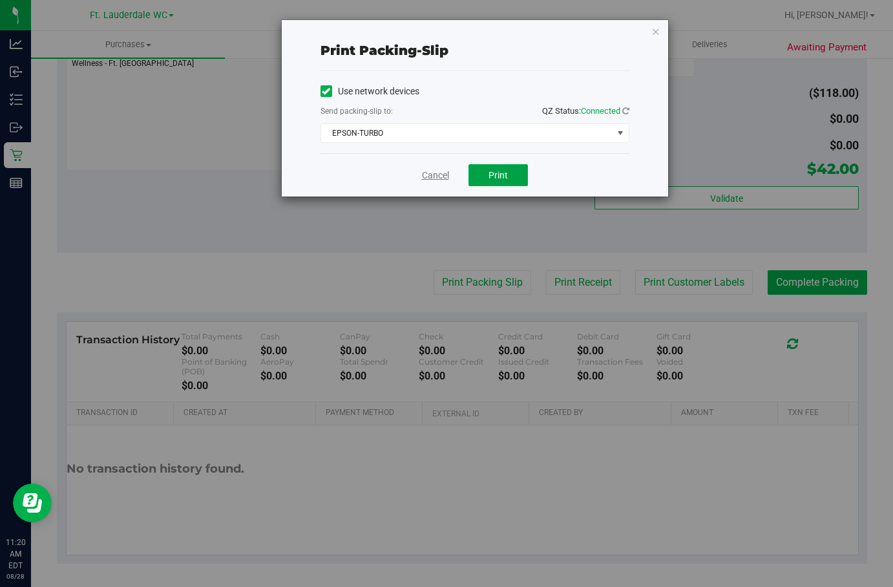
click at [486, 171] on button "Print" at bounding box center [497, 175] width 59 height 22
click at [428, 174] on link "Cancel" at bounding box center [435, 176] width 27 height 14
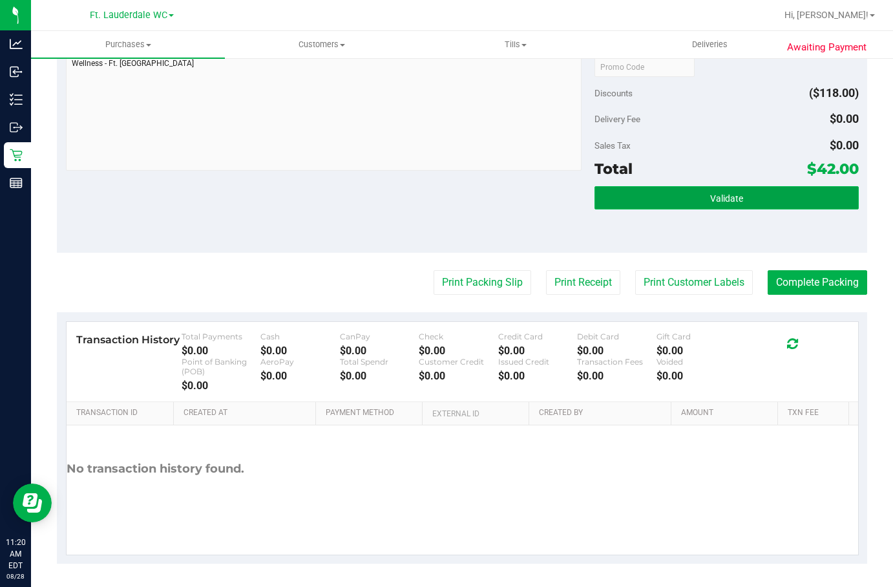
click at [665, 204] on button "Validate" at bounding box center [726, 197] width 264 height 23
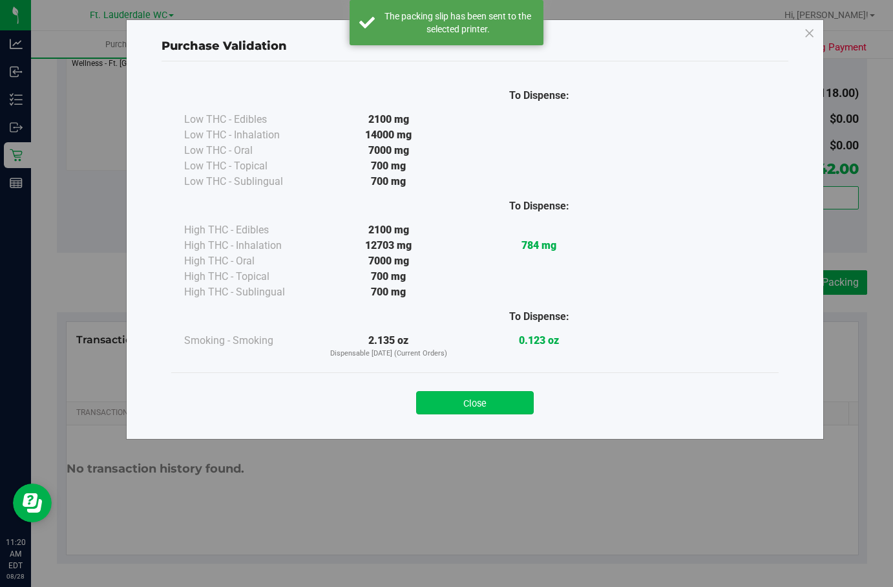
click at [498, 393] on button "Close" at bounding box center [475, 402] width 118 height 23
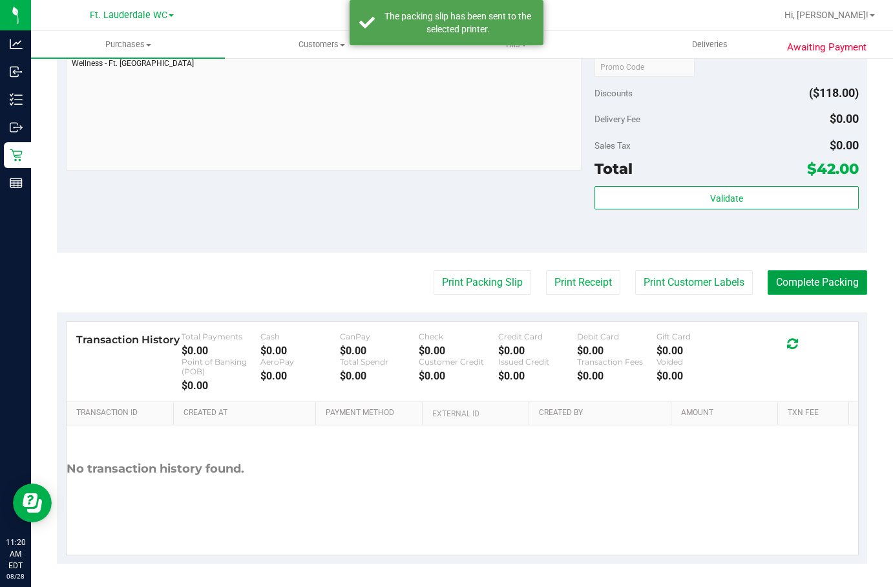
click at [829, 275] on button "Complete Packing" at bounding box center [816, 282] width 99 height 25
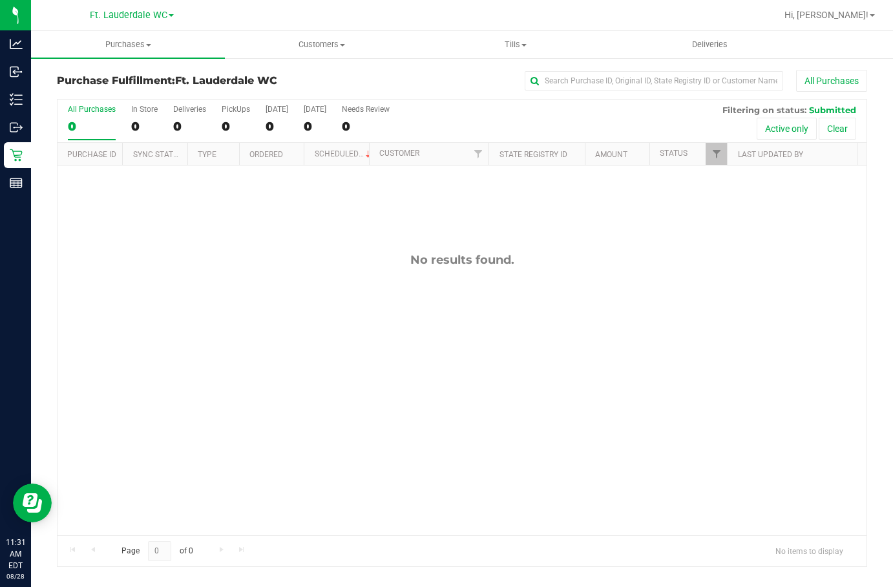
click at [96, 131] on div "0" at bounding box center [92, 126] width 48 height 15
click at [0, 0] on input "All Purchases 0" at bounding box center [0, 0] width 0 height 0
click at [104, 123] on div "0" at bounding box center [92, 126] width 48 height 15
click at [0, 0] on input "All Purchases 0" at bounding box center [0, 0] width 0 height 0
click at [74, 116] on label "All Purchases 0" at bounding box center [92, 123] width 48 height 36
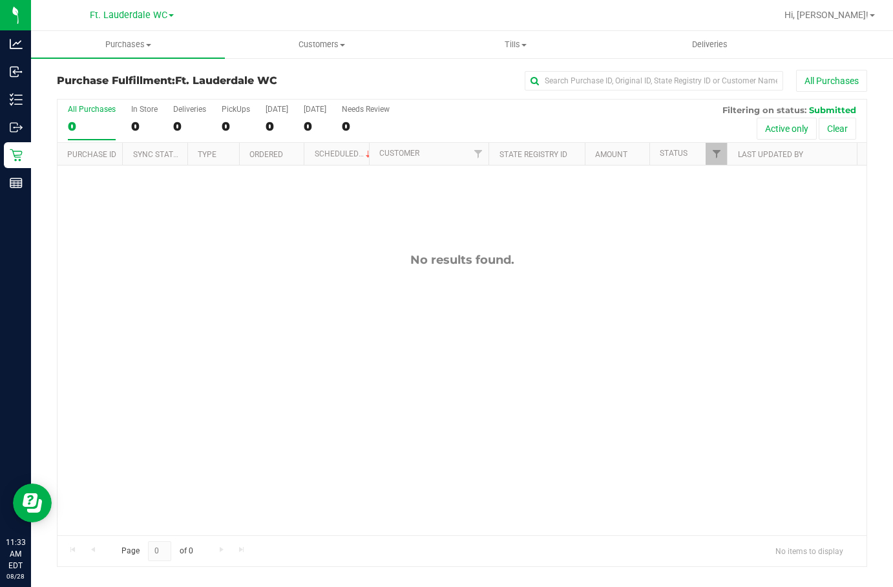
click at [0, 0] on input "All Purchases 0" at bounding box center [0, 0] width 0 height 0
click at [99, 125] on div "0" at bounding box center [92, 126] width 48 height 15
click at [0, 0] on input "All Purchases 0" at bounding box center [0, 0] width 0 height 0
click at [78, 136] on label "All Purchases 0" at bounding box center [92, 123] width 48 height 36
click at [0, 0] on input "All Purchases 0" at bounding box center [0, 0] width 0 height 0
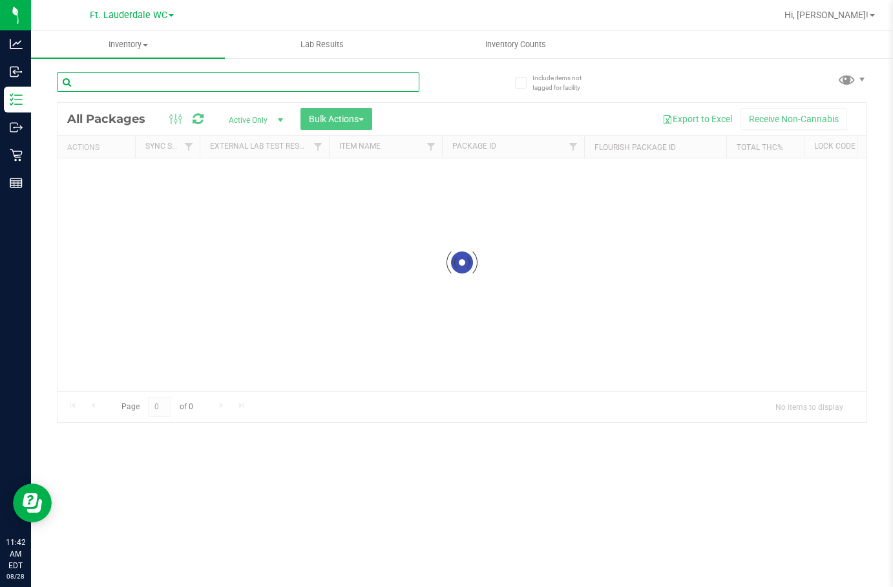
click at [156, 78] on input "text" at bounding box center [238, 81] width 362 height 19
paste input "W-JUL25ARZ03-0723"
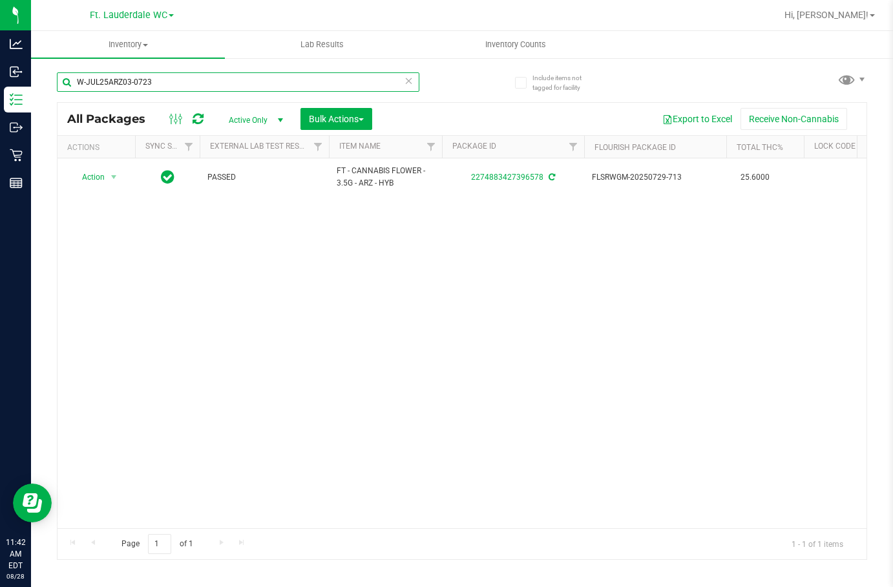
type input "W-JUL25ARZ03-0723"
click at [128, 87] on input "W-JUL25ARZ03-0723" at bounding box center [238, 81] width 362 height 19
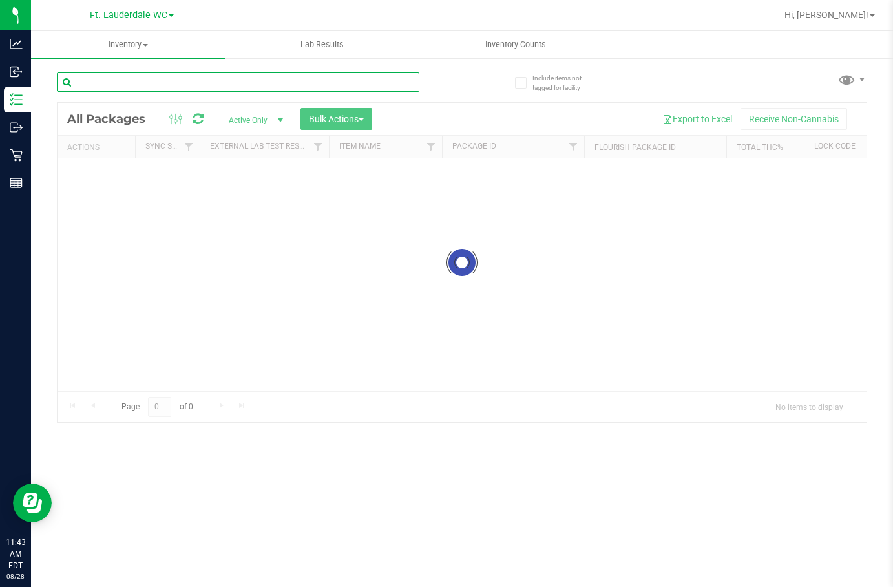
click at [182, 83] on input "text" at bounding box center [238, 81] width 362 height 19
paste input "W-JUL25ARZ01-0721"
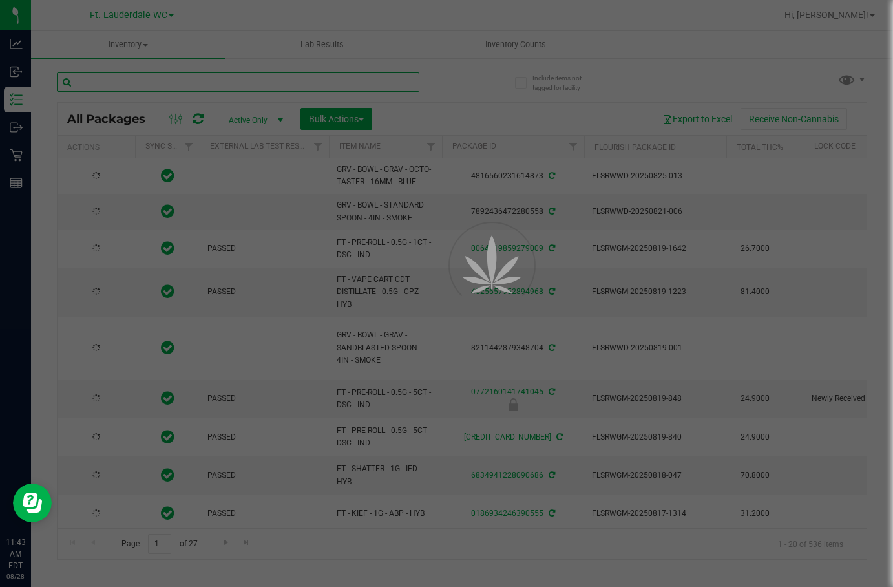
type input "W-JUL25ARZ01-0721"
type input "2026-02-15"
